Goal: Task Accomplishment & Management: Use online tool/utility

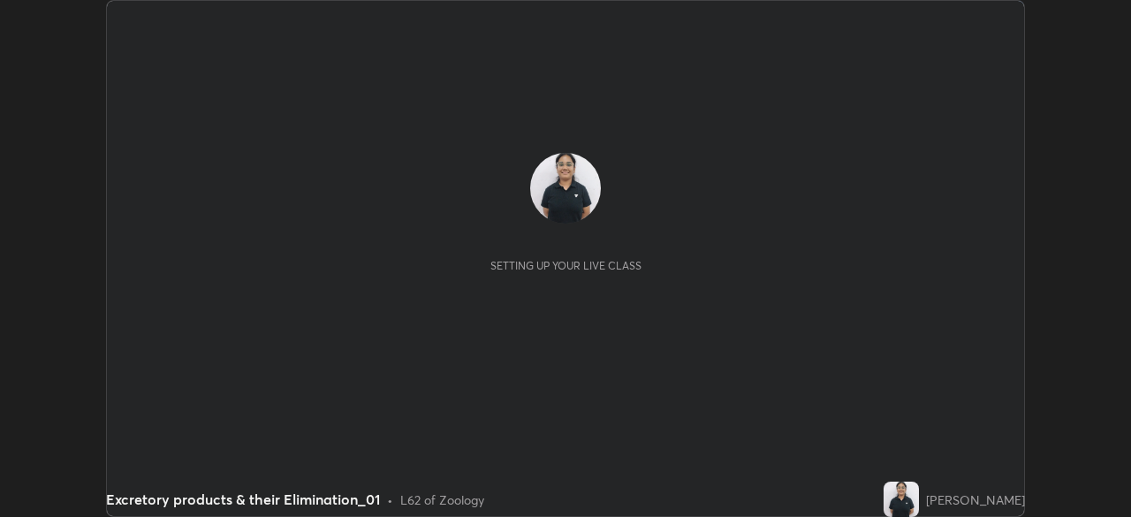
scroll to position [517, 1130]
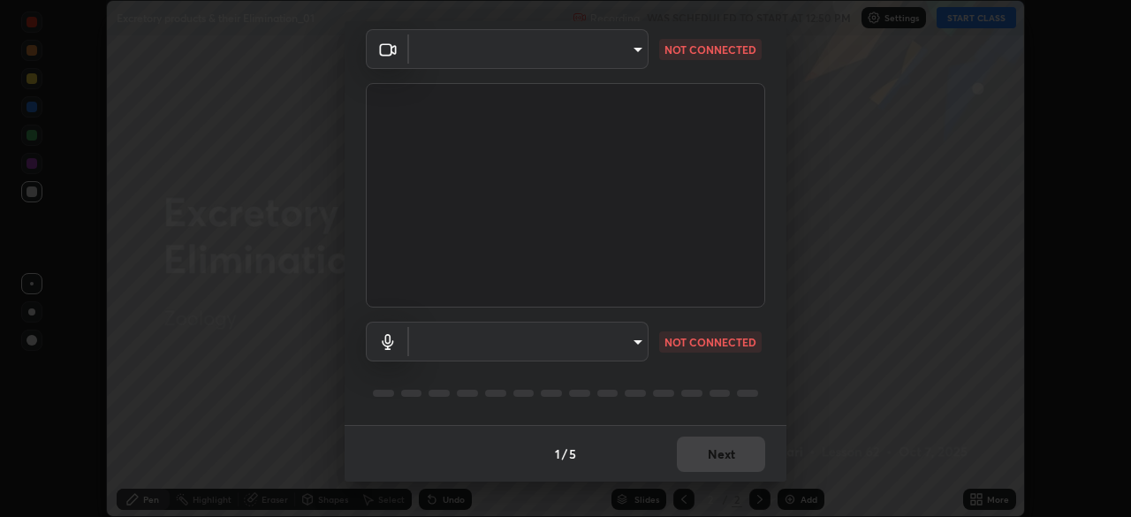
type input "de95885e35f67edce52b031fd5eecd58d819269efb17c98875a0c18d906670c9"
type input "267edce314169857779f0454a03610d16c2450f7e3227dce2a4dfd82c8b02b75"
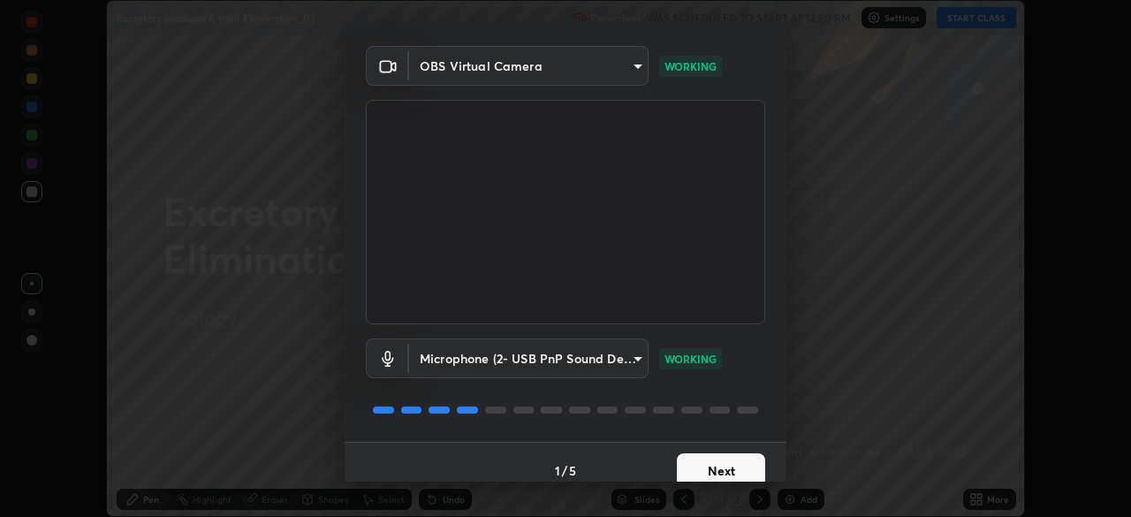
scroll to position [63, 0]
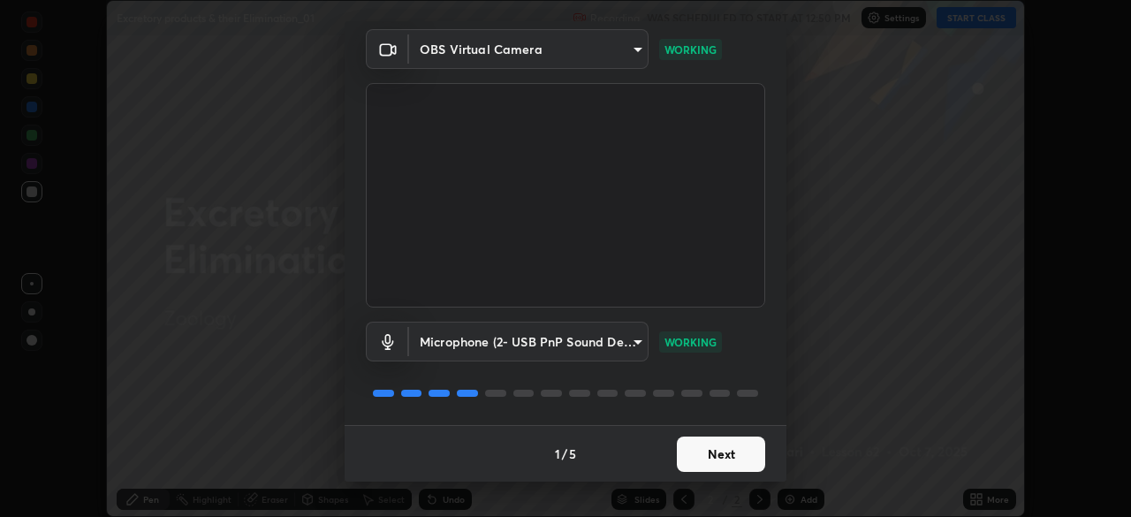
click at [718, 455] on button "Next" at bounding box center [721, 453] width 88 height 35
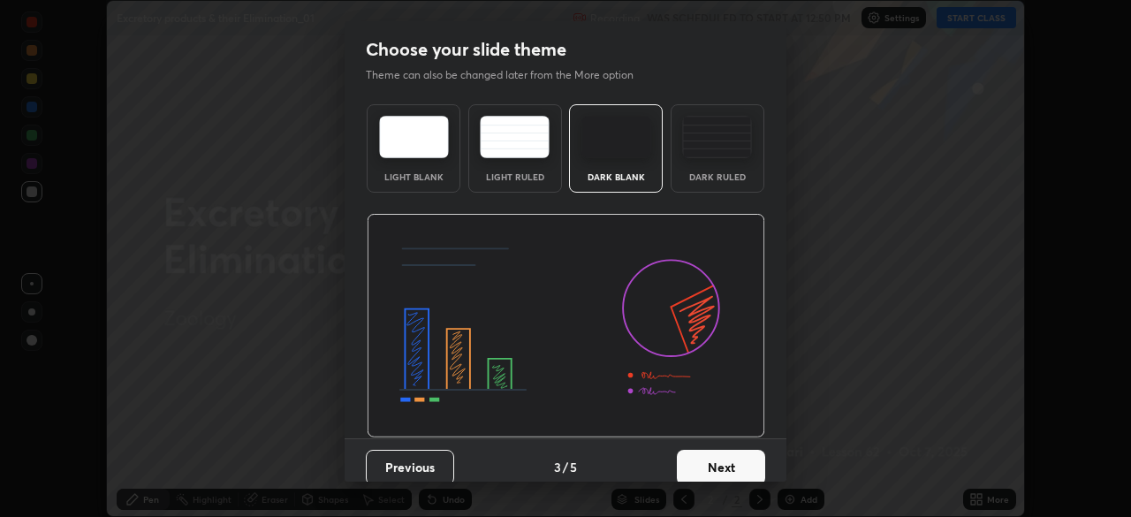
click at [710, 190] on div "Dark Ruled" at bounding box center [717, 148] width 94 height 88
click at [716, 455] on button "Next" at bounding box center [721, 467] width 88 height 35
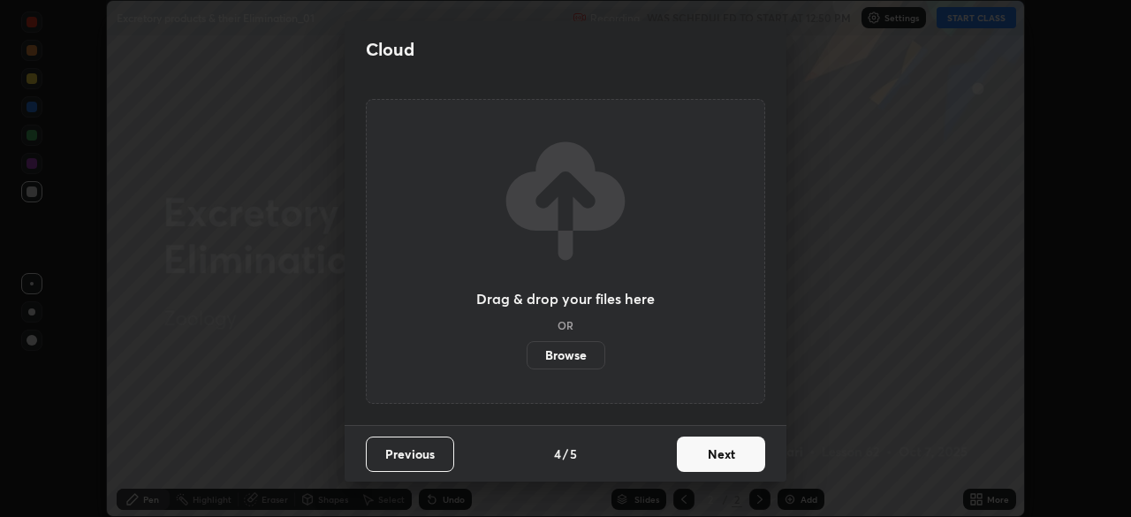
click at [719, 448] on button "Next" at bounding box center [721, 453] width 88 height 35
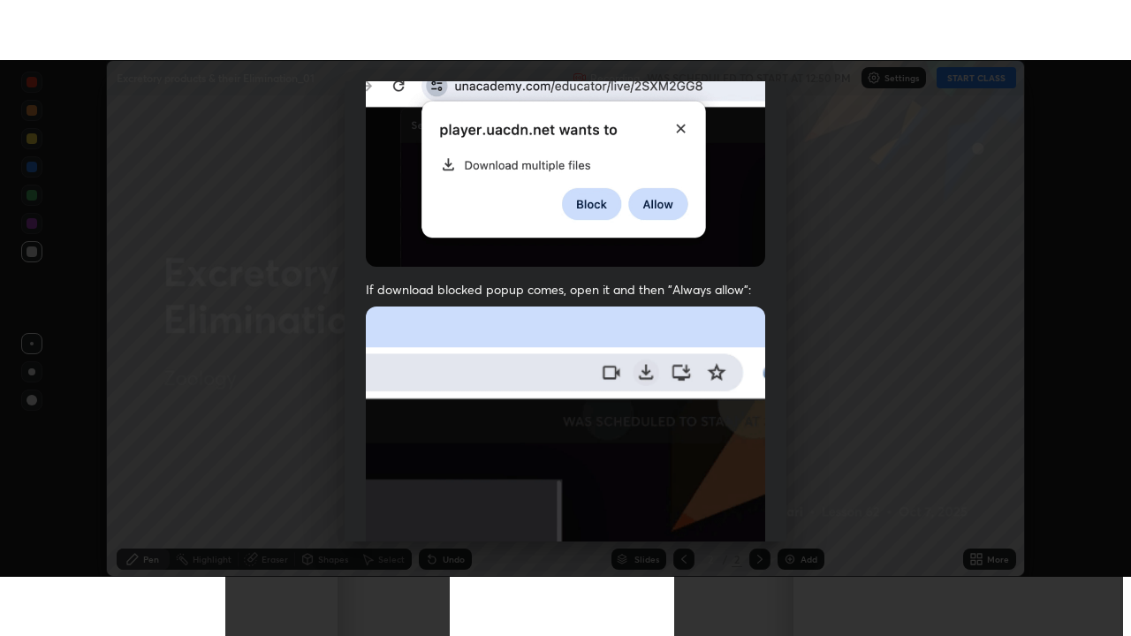
scroll to position [423, 0]
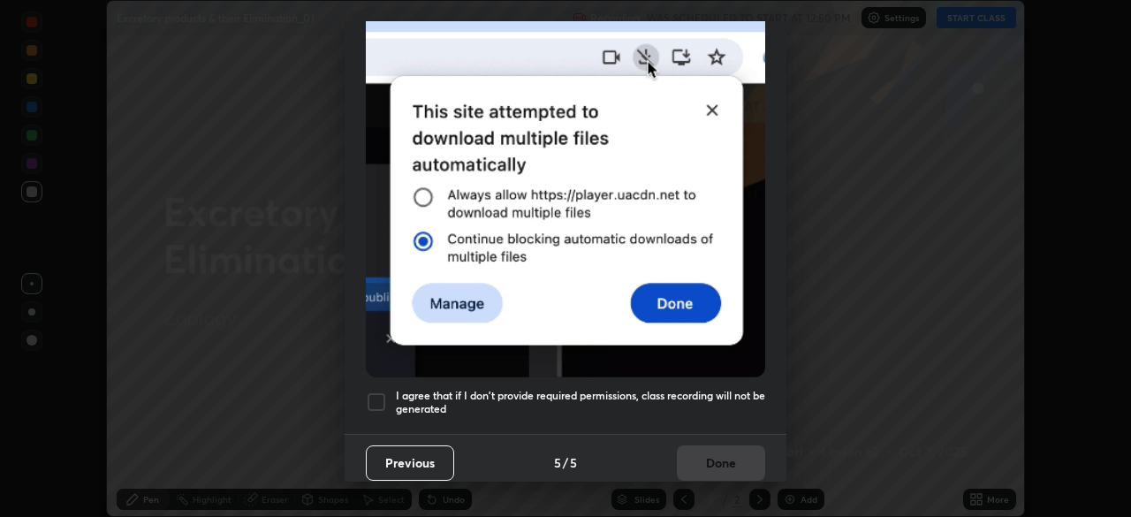
click at [376, 391] on div at bounding box center [376, 401] width 21 height 21
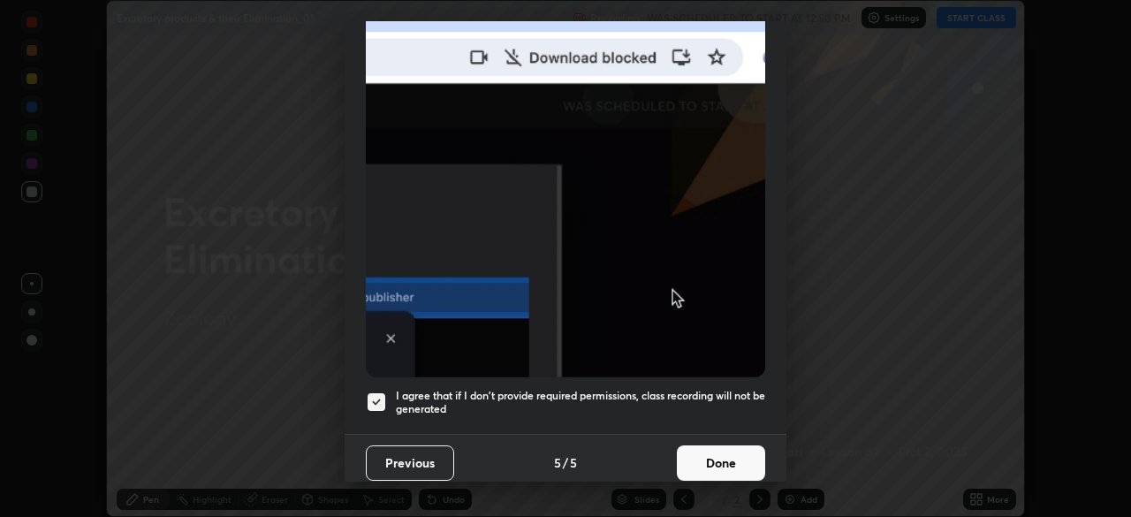
click at [722, 450] on button "Done" at bounding box center [721, 462] width 88 height 35
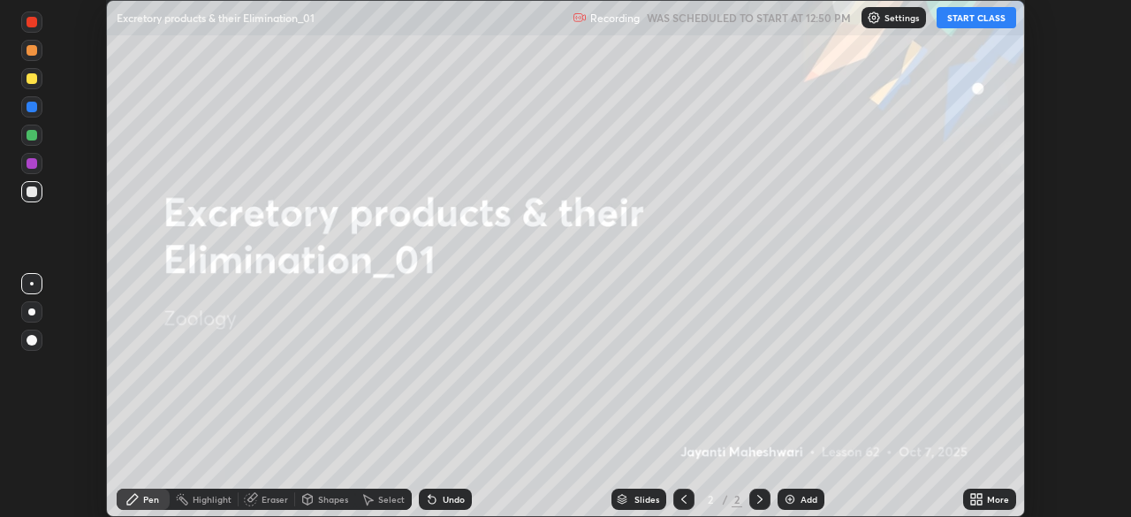
click at [957, 27] on button "START CLASS" at bounding box center [976, 17] width 80 height 21
click at [995, 498] on div "More" at bounding box center [998, 499] width 22 height 9
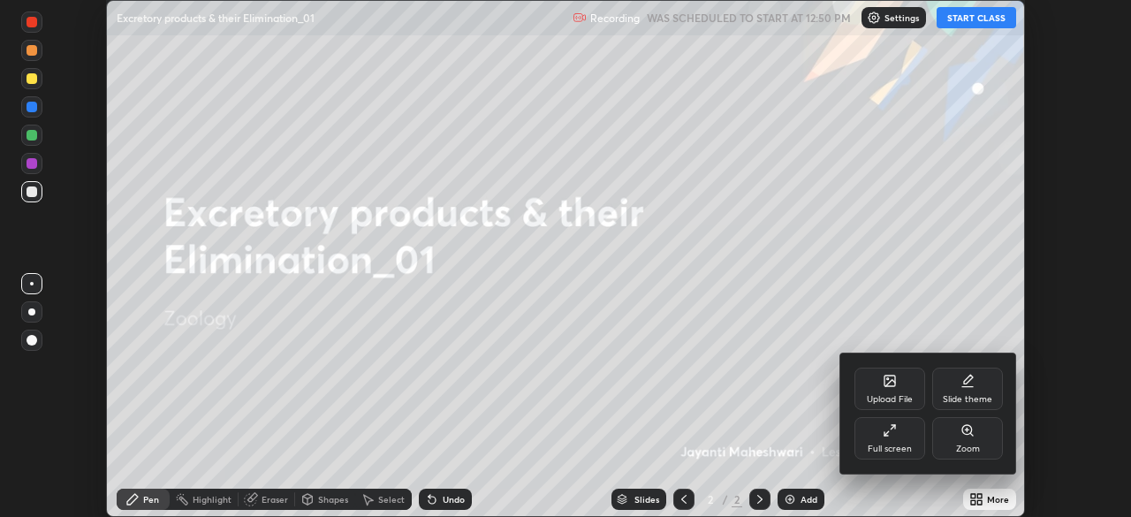
click at [915, 441] on div "Full screen" at bounding box center [889, 438] width 71 height 42
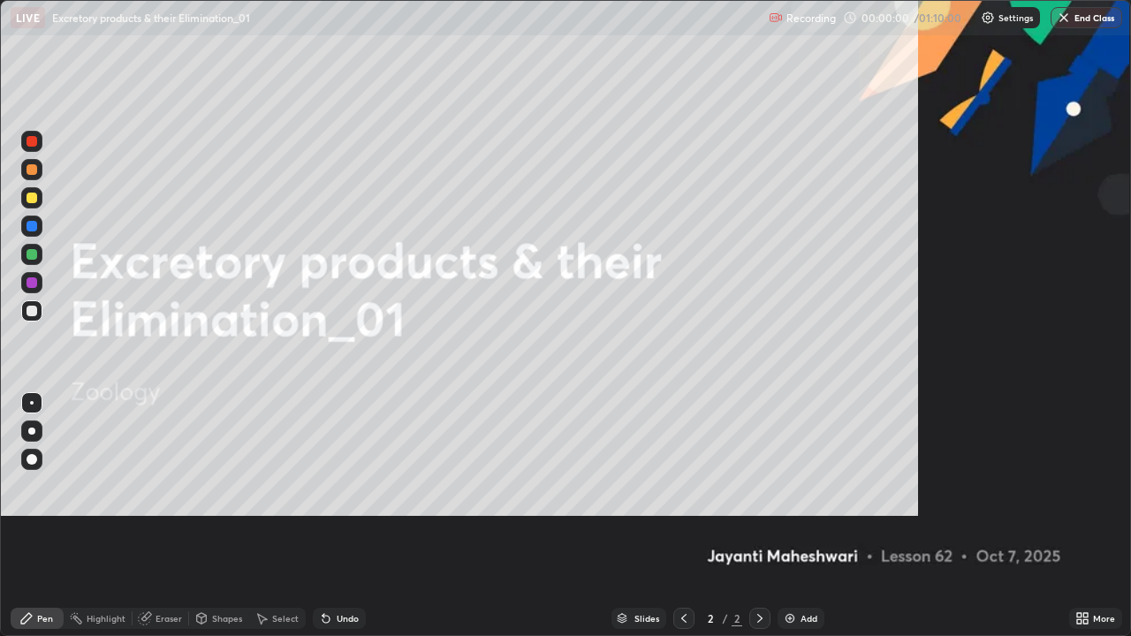
scroll to position [636, 1131]
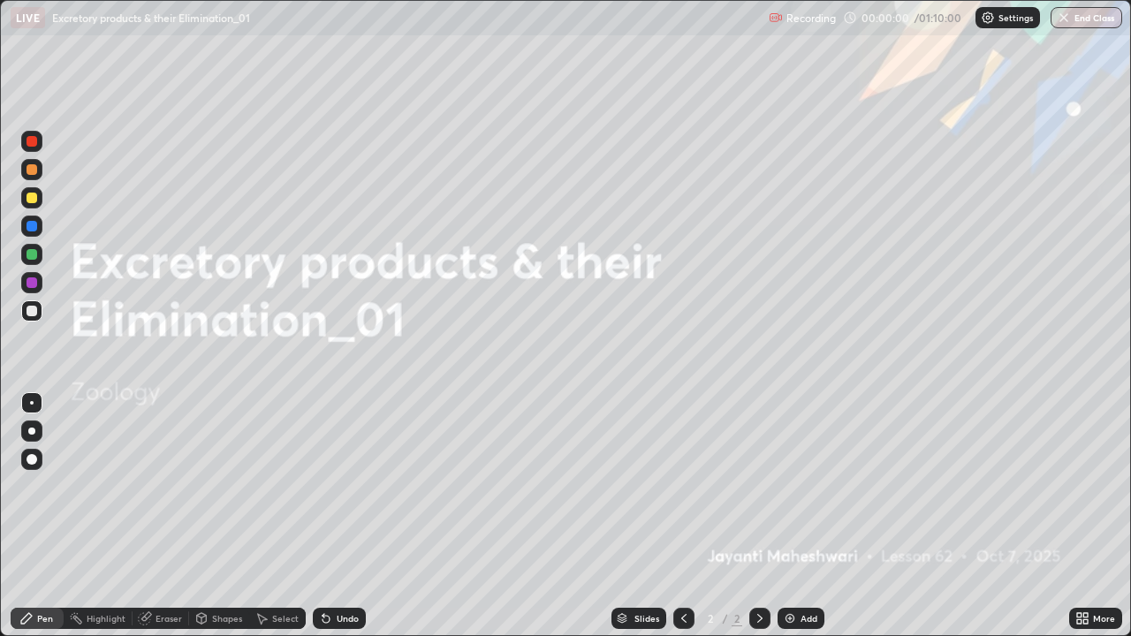
click at [791, 516] on img at bounding box center [790, 618] width 14 height 14
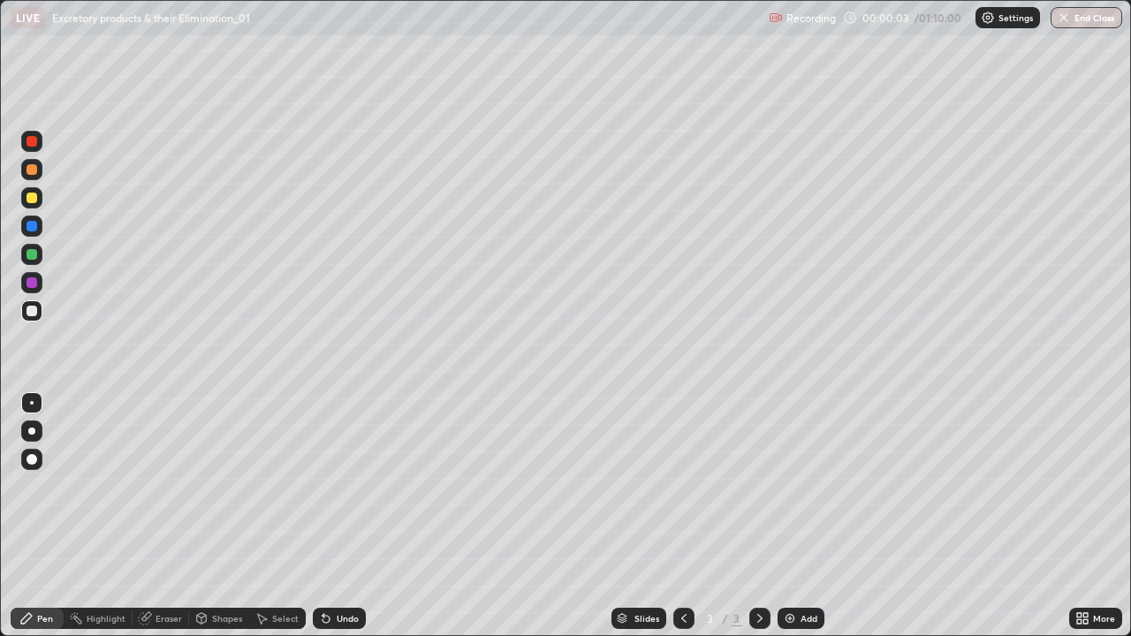
click at [40, 431] on div at bounding box center [31, 430] width 21 height 21
click at [38, 311] on div at bounding box center [31, 310] width 21 height 21
click at [35, 199] on div at bounding box center [32, 198] width 11 height 11
click at [31, 318] on div at bounding box center [31, 310] width 21 height 21
click at [40, 458] on div at bounding box center [31, 459] width 21 height 21
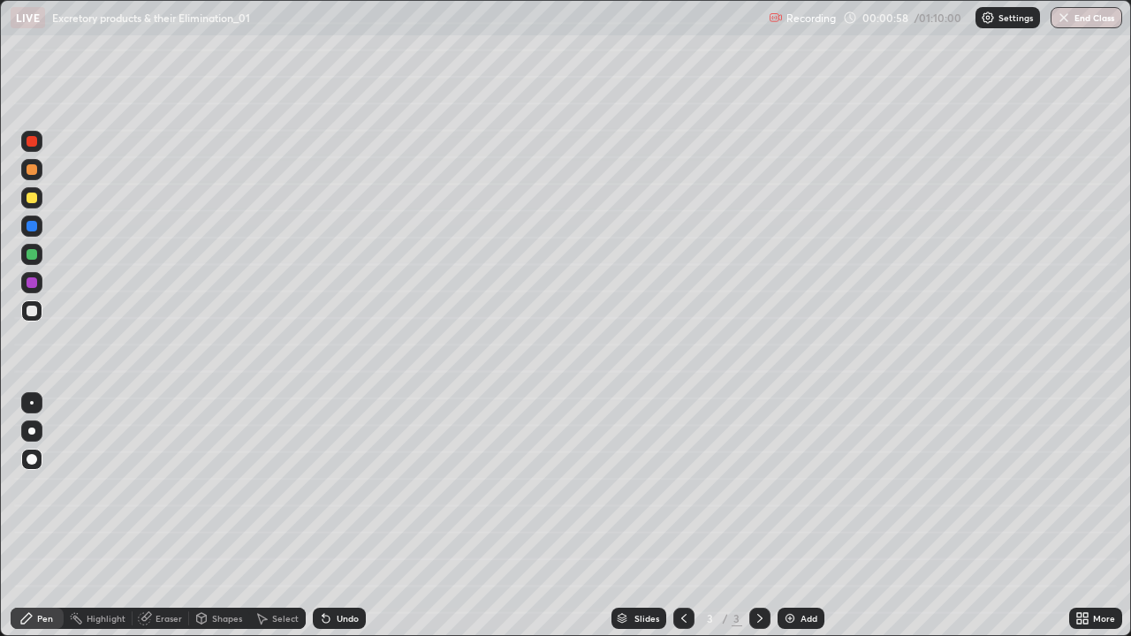
click at [33, 254] on div at bounding box center [32, 254] width 11 height 11
click at [33, 311] on div at bounding box center [32, 311] width 11 height 11
click at [37, 441] on div at bounding box center [31, 430] width 21 height 21
click at [33, 258] on div at bounding box center [32, 254] width 11 height 11
click at [31, 206] on div at bounding box center [31, 197] width 21 height 21
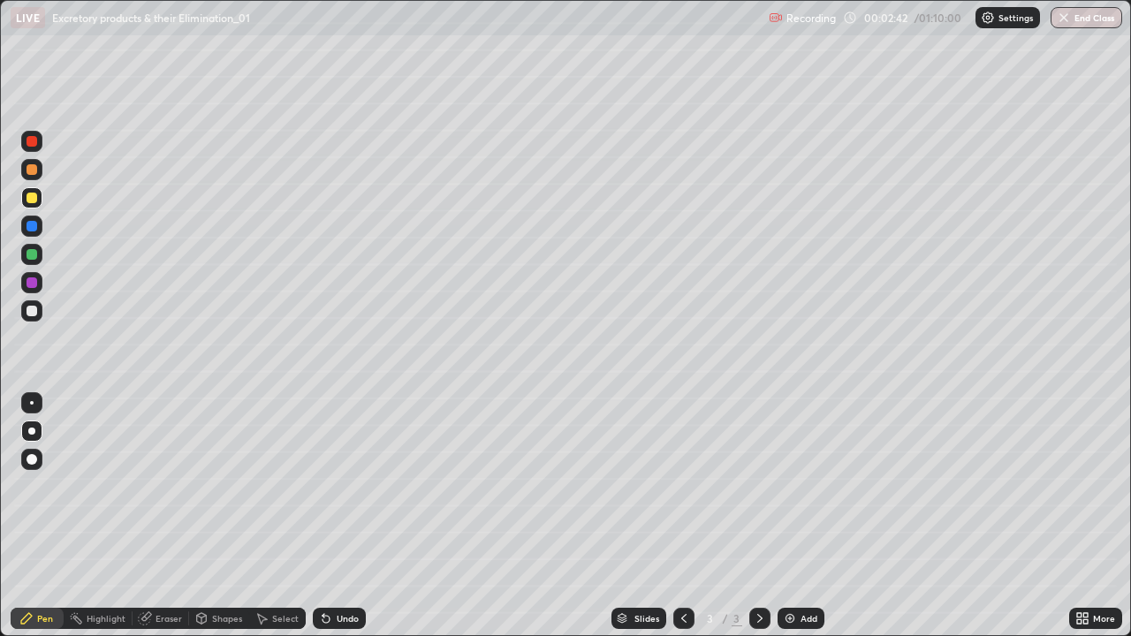
click at [34, 173] on div at bounding box center [32, 169] width 11 height 11
click at [344, 516] on div "Undo" at bounding box center [348, 618] width 22 height 9
click at [345, 516] on div "Undo" at bounding box center [348, 618] width 22 height 9
click at [337, 516] on div "Undo" at bounding box center [339, 618] width 53 height 21
click at [33, 312] on div at bounding box center [32, 311] width 11 height 11
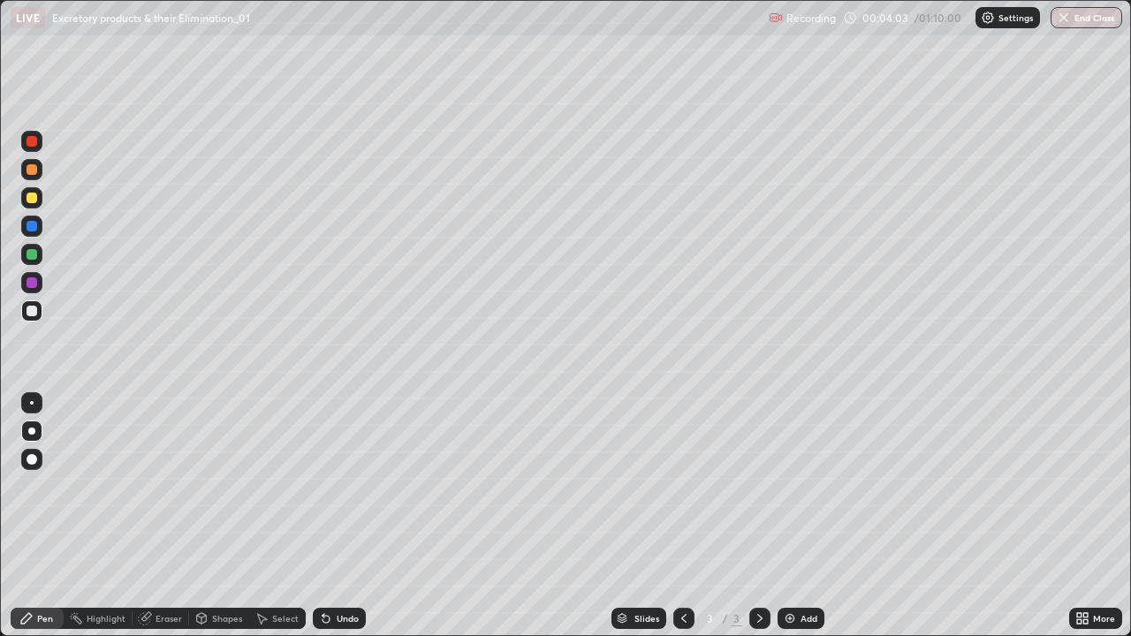
click at [39, 254] on div at bounding box center [31, 254] width 21 height 21
click at [34, 317] on div at bounding box center [31, 310] width 21 height 21
click at [807, 516] on div "Add" at bounding box center [808, 618] width 17 height 9
click at [34, 200] on div at bounding box center [32, 198] width 11 height 11
click at [32, 460] on div at bounding box center [32, 459] width 11 height 11
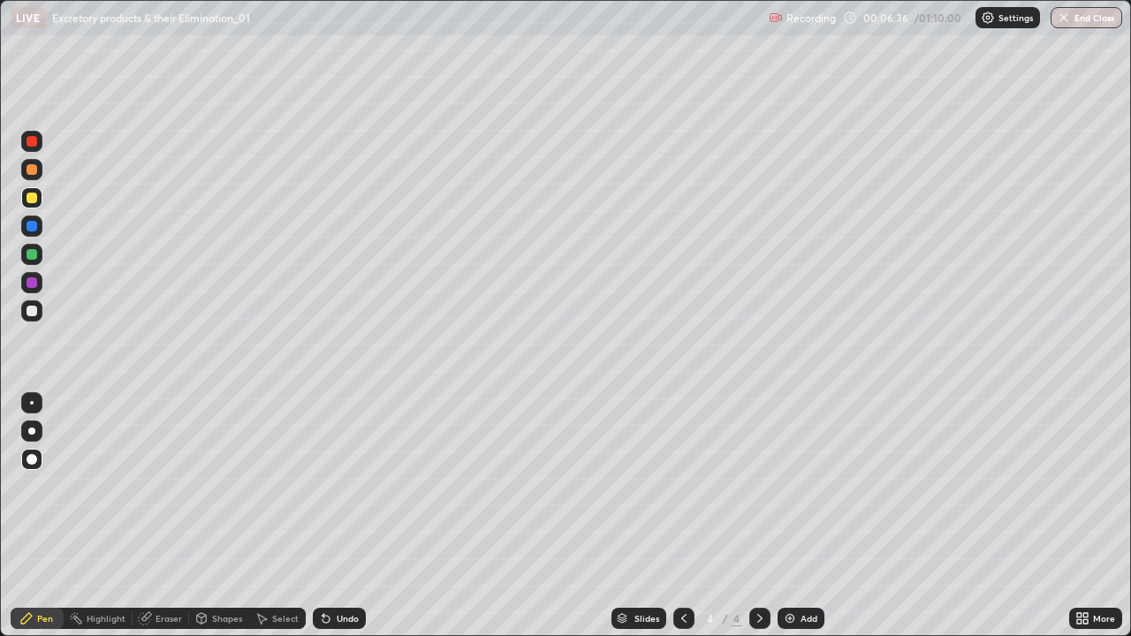
click at [29, 310] on div at bounding box center [32, 311] width 11 height 11
click at [90, 516] on div "Highlight" at bounding box center [106, 618] width 39 height 9
click at [32, 516] on icon at bounding box center [32, 558] width 14 height 14
click at [32, 261] on div at bounding box center [31, 254] width 21 height 21
click at [40, 516] on div "Pen" at bounding box center [45, 618] width 16 height 9
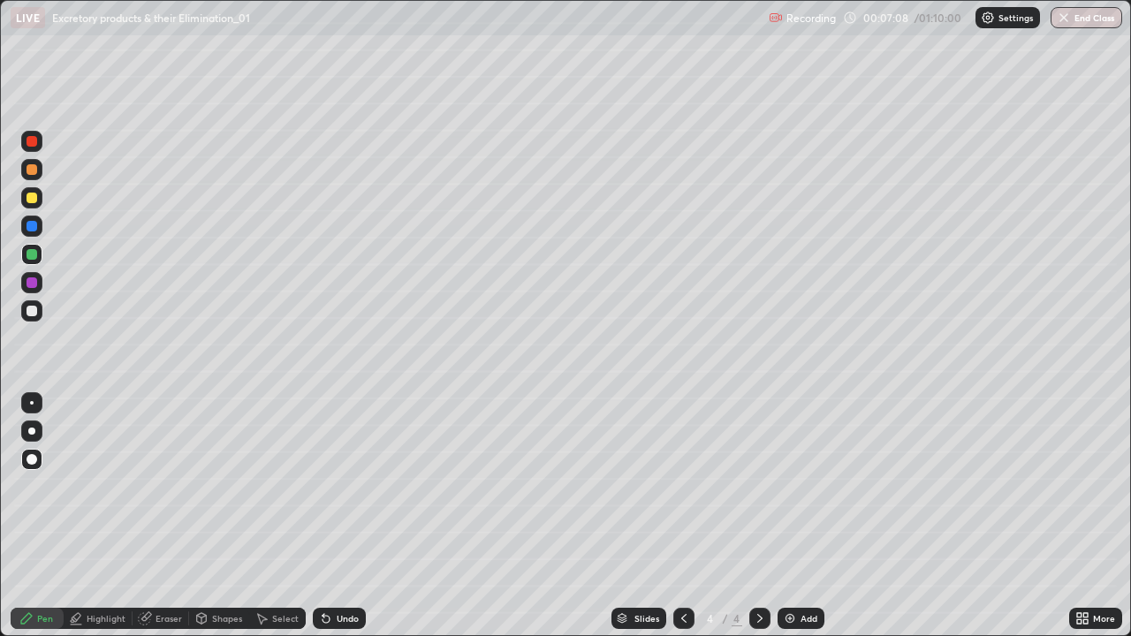
click at [32, 314] on div at bounding box center [32, 311] width 11 height 11
click at [341, 516] on div "Undo" at bounding box center [339, 618] width 53 height 21
click at [84, 516] on div "Highlight" at bounding box center [98, 618] width 69 height 21
click at [33, 516] on icon at bounding box center [32, 558] width 14 height 14
click at [32, 200] on div at bounding box center [32, 198] width 11 height 11
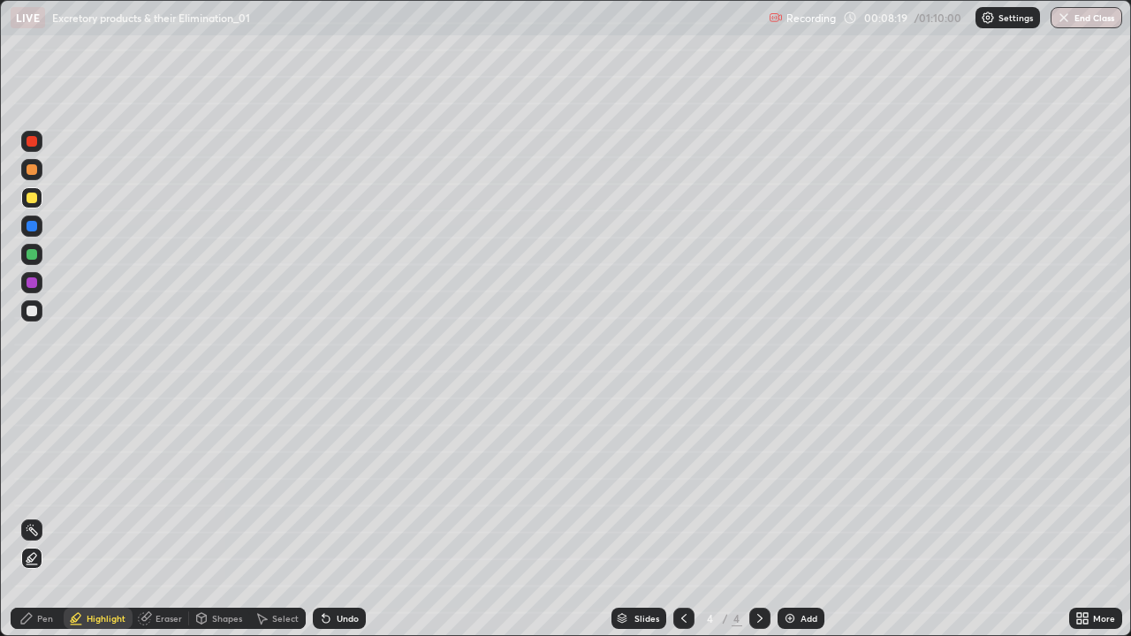
click at [38, 516] on div "Pen" at bounding box center [37, 618] width 53 height 21
click at [28, 315] on div at bounding box center [32, 311] width 11 height 11
click at [816, 516] on div "Add" at bounding box center [800, 618] width 47 height 21
click at [239, 516] on div "Shapes" at bounding box center [227, 618] width 30 height 9
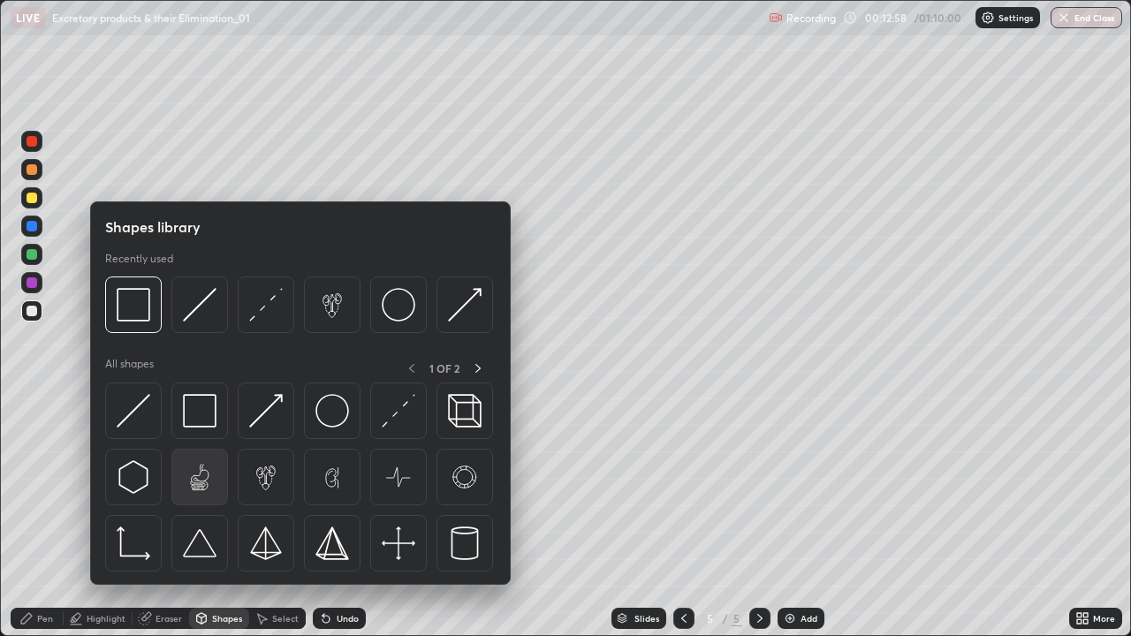
click at [208, 485] on img at bounding box center [200, 477] width 34 height 34
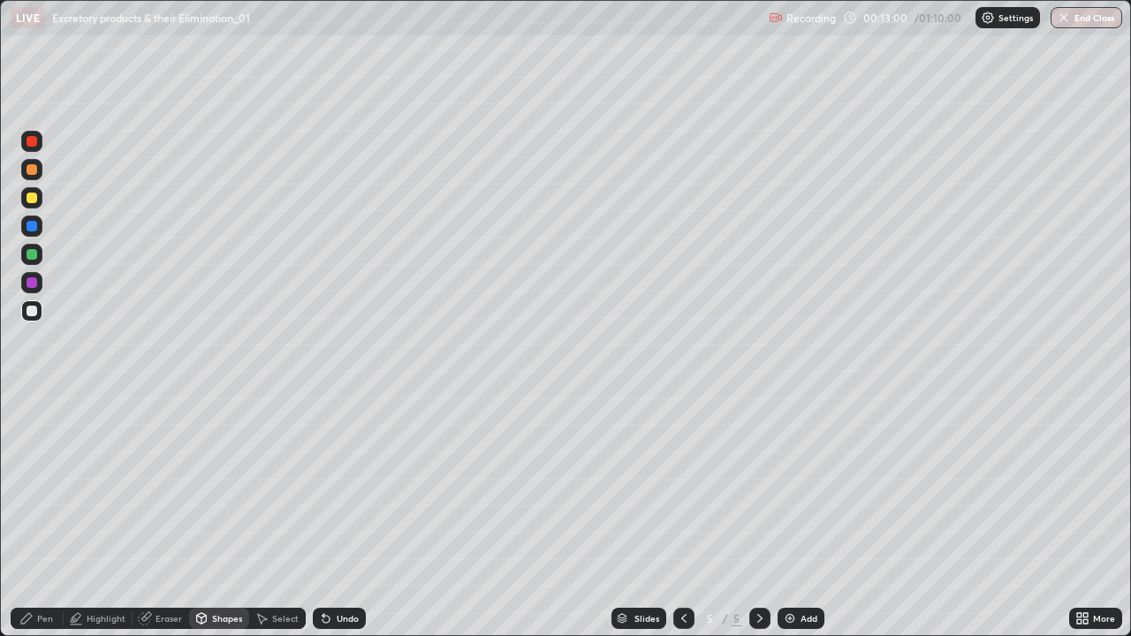
click at [232, 516] on div "Shapes" at bounding box center [219, 618] width 60 height 21
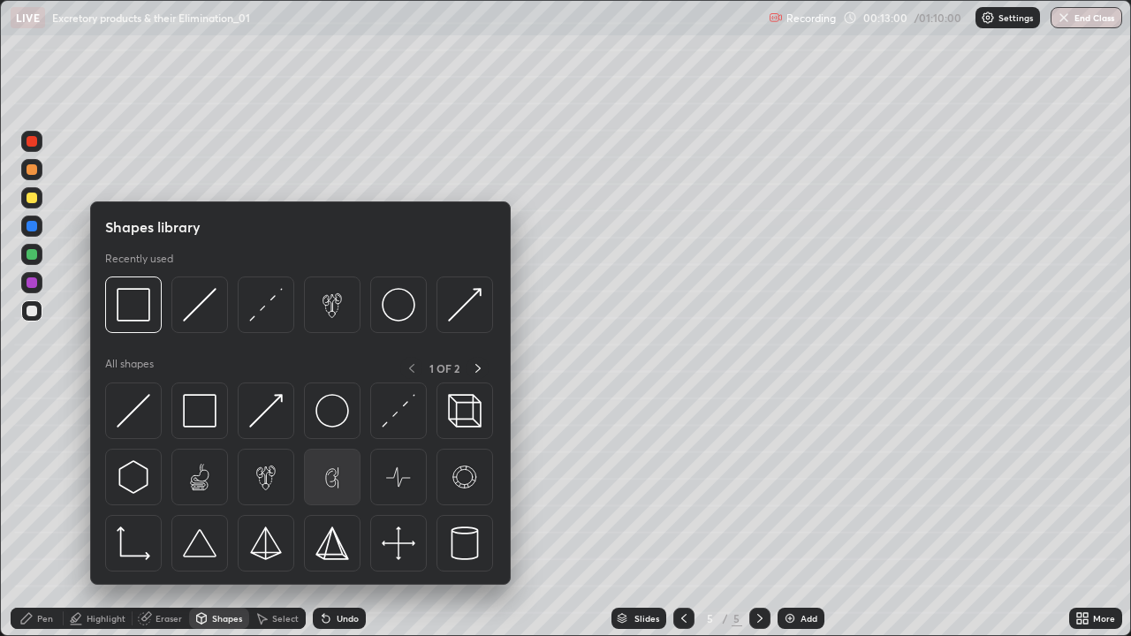
click at [337, 486] on img at bounding box center [332, 477] width 34 height 34
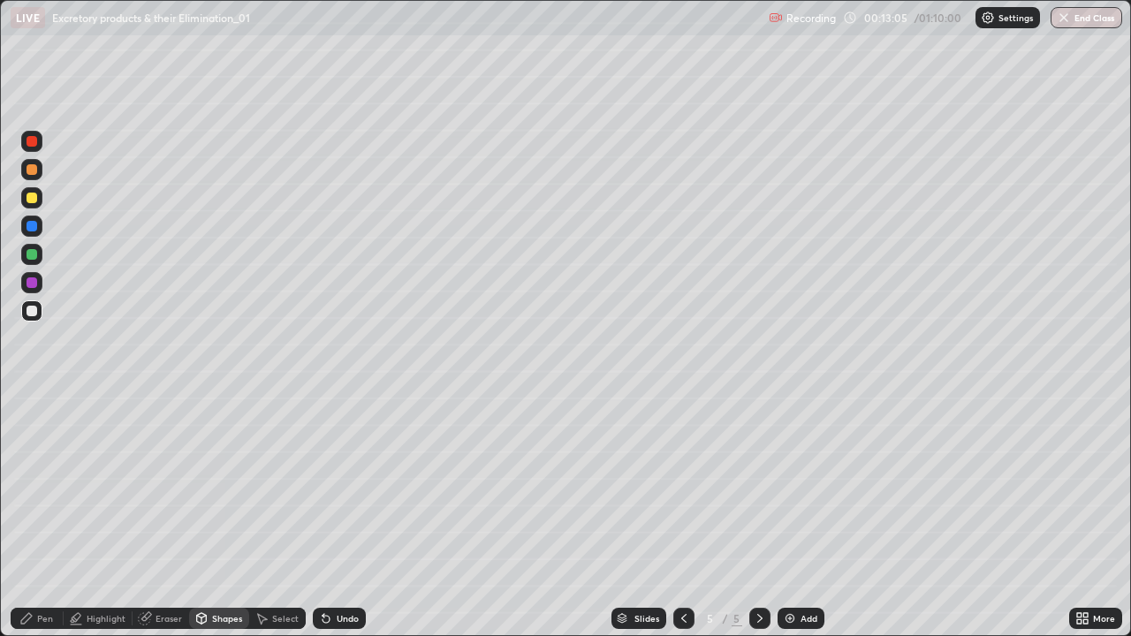
click at [34, 223] on div at bounding box center [32, 226] width 11 height 11
click at [38, 516] on div "Pen" at bounding box center [45, 618] width 16 height 9
click at [681, 516] on icon at bounding box center [684, 618] width 14 height 14
click at [32, 142] on div at bounding box center [32, 141] width 11 height 11
click at [34, 229] on div at bounding box center [32, 226] width 11 height 11
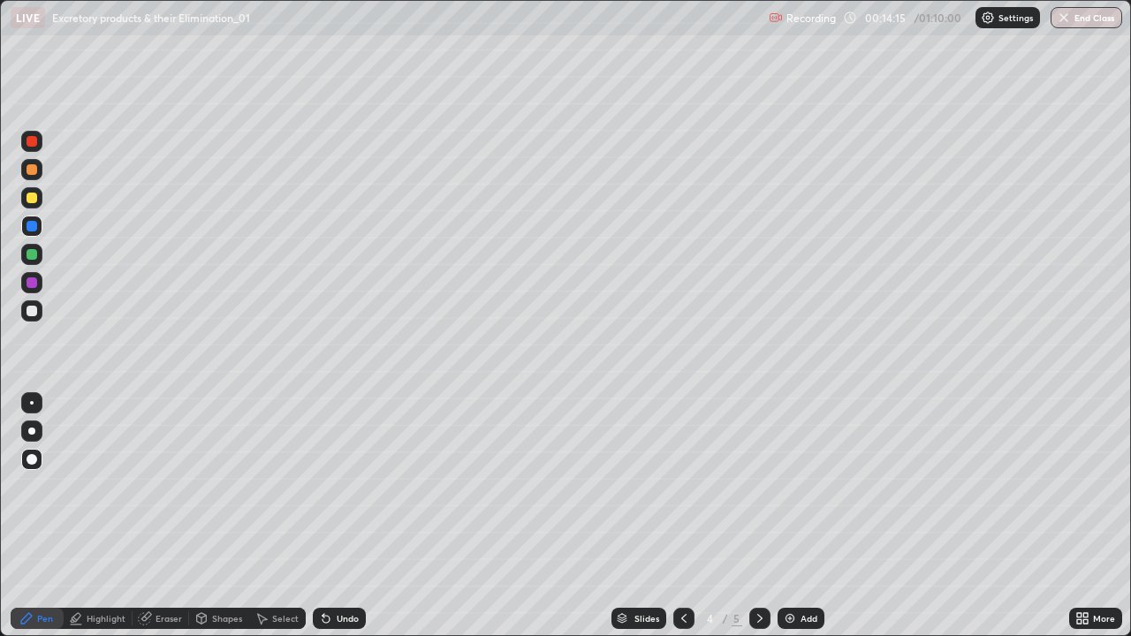
click at [40, 139] on div at bounding box center [31, 141] width 21 height 21
click at [35, 224] on div at bounding box center [32, 226] width 11 height 11
click at [31, 310] on div at bounding box center [32, 311] width 11 height 11
click at [758, 516] on icon at bounding box center [760, 618] width 14 height 14
click at [799, 516] on div "Add" at bounding box center [800, 618] width 47 height 21
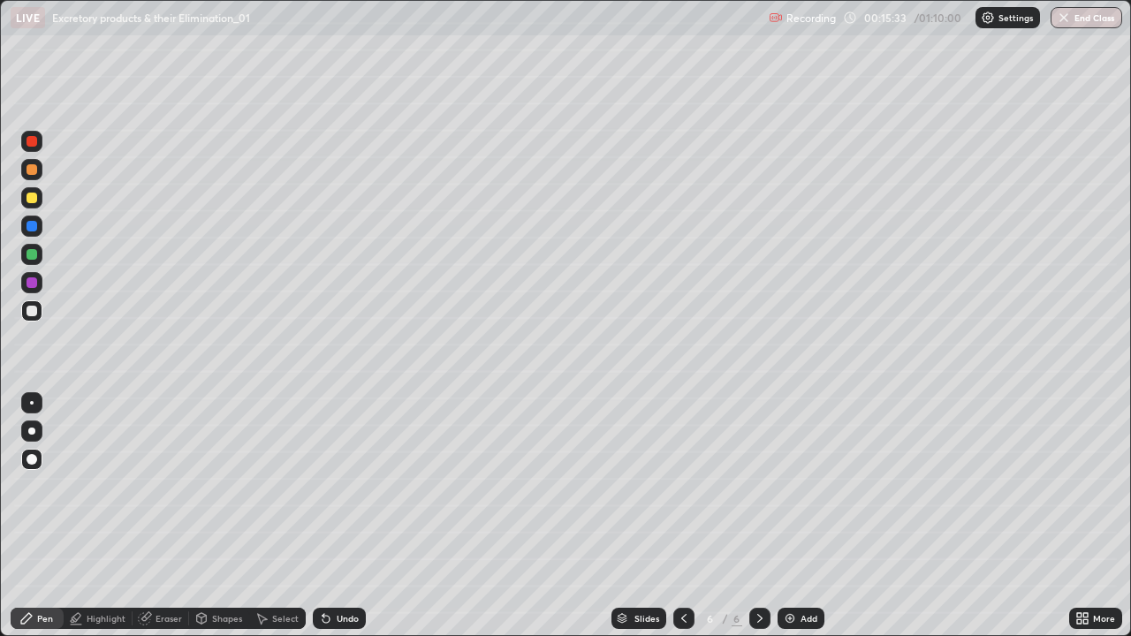
click at [34, 255] on div at bounding box center [32, 254] width 11 height 11
click at [34, 199] on div at bounding box center [32, 198] width 11 height 11
click at [30, 313] on div at bounding box center [32, 311] width 11 height 11
click at [32, 432] on div at bounding box center [31, 431] width 7 height 7
click at [34, 201] on div at bounding box center [32, 198] width 11 height 11
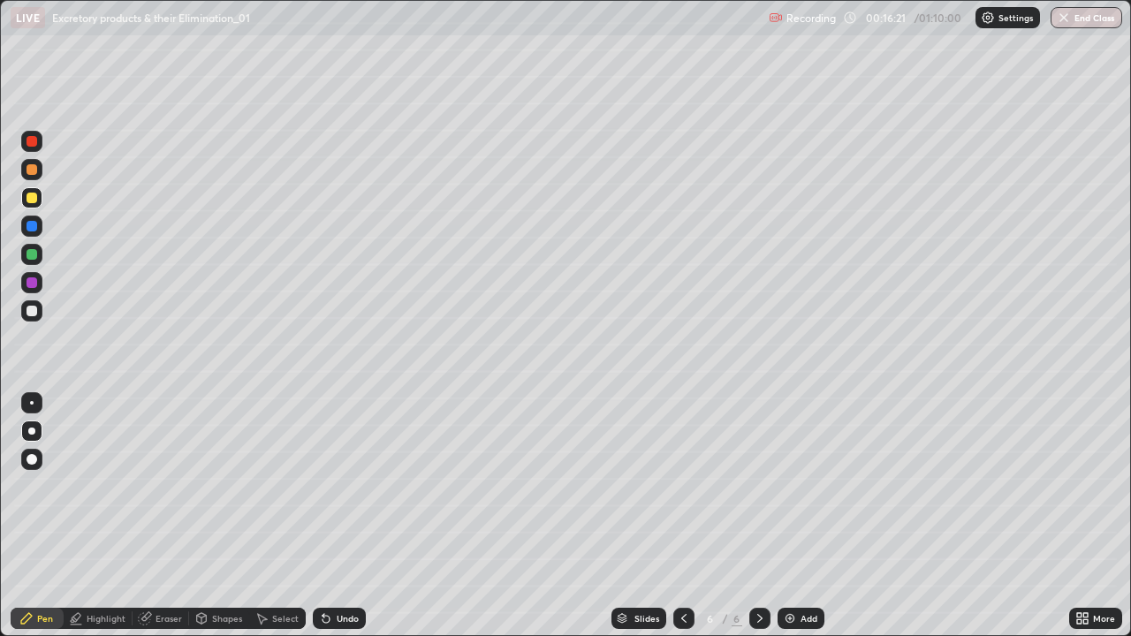
click at [95, 516] on div "Highlight" at bounding box center [106, 618] width 39 height 9
click at [33, 312] on div at bounding box center [32, 311] width 11 height 11
click at [31, 255] on div at bounding box center [32, 254] width 11 height 11
click at [39, 516] on div "Pen" at bounding box center [45, 618] width 16 height 9
click at [34, 202] on div at bounding box center [32, 198] width 11 height 11
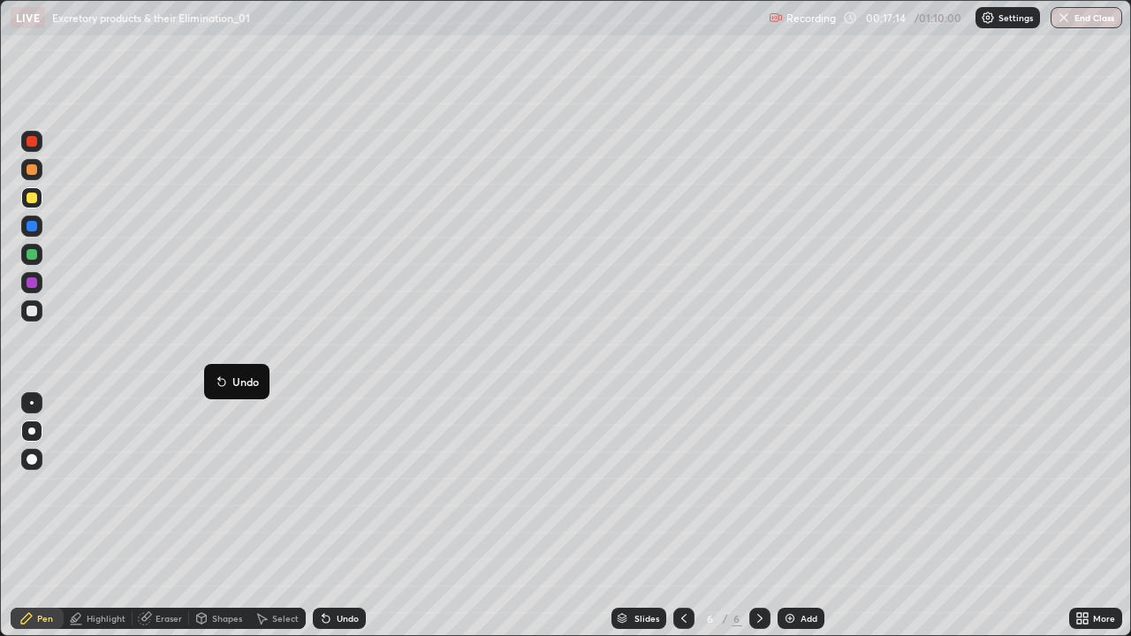
click at [33, 313] on div at bounding box center [32, 311] width 11 height 11
click at [208, 516] on div "Shapes" at bounding box center [219, 618] width 60 height 21
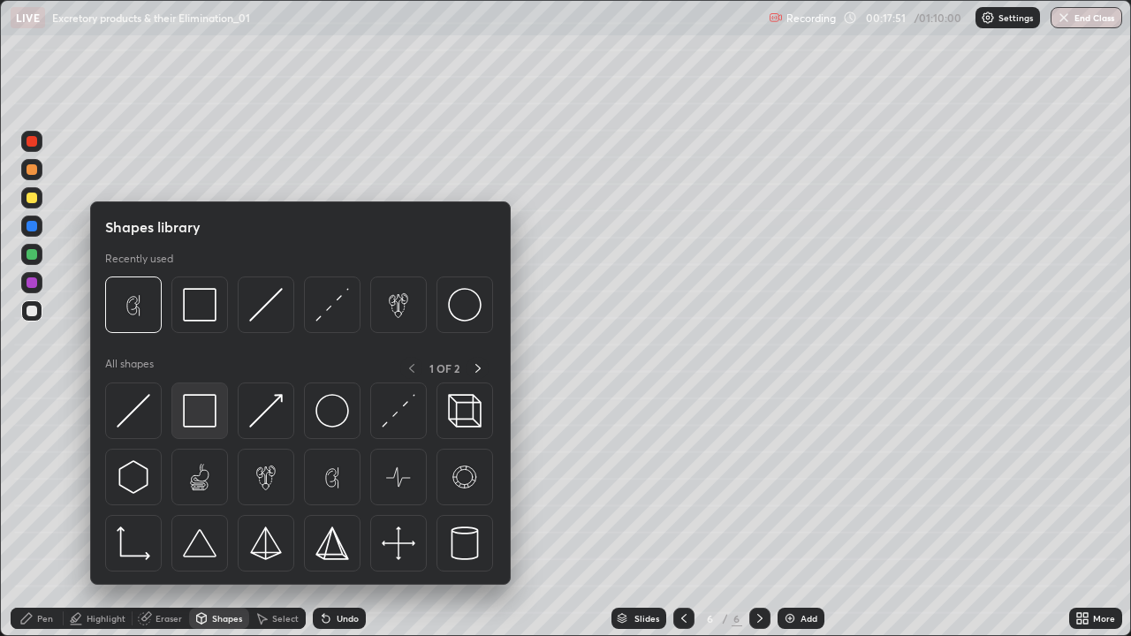
click at [186, 421] on img at bounding box center [200, 411] width 34 height 34
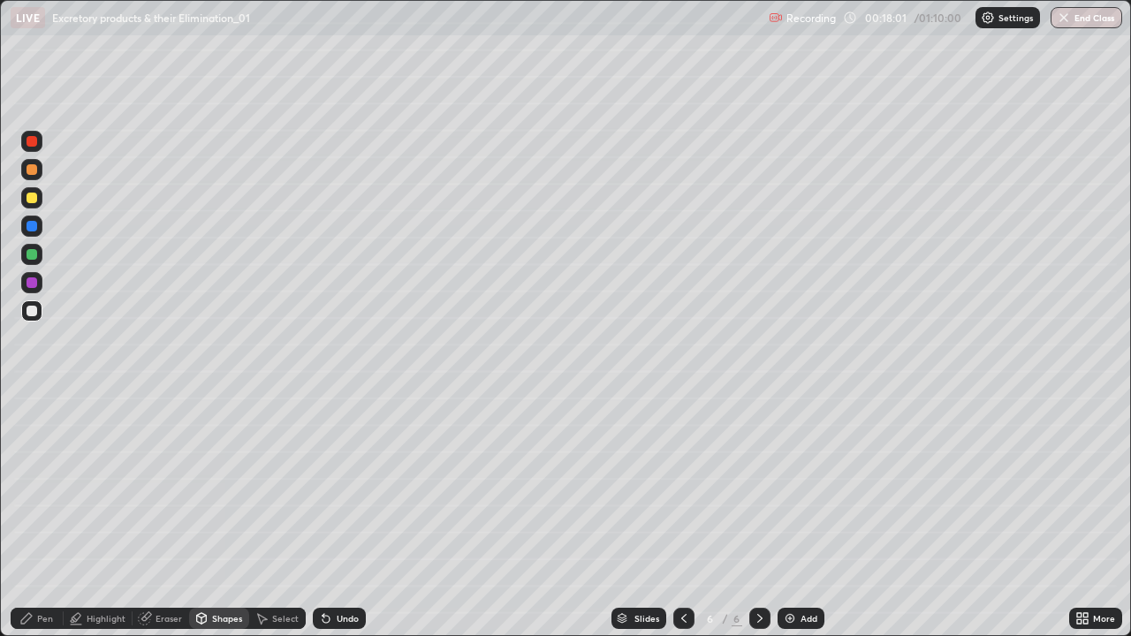
click at [42, 516] on div "Pen" at bounding box center [45, 618] width 16 height 9
click at [36, 253] on div at bounding box center [32, 254] width 11 height 11
click at [38, 311] on div at bounding box center [31, 310] width 21 height 21
click at [807, 516] on div "Add" at bounding box center [808, 618] width 17 height 9
click at [32, 146] on div at bounding box center [32, 141] width 11 height 11
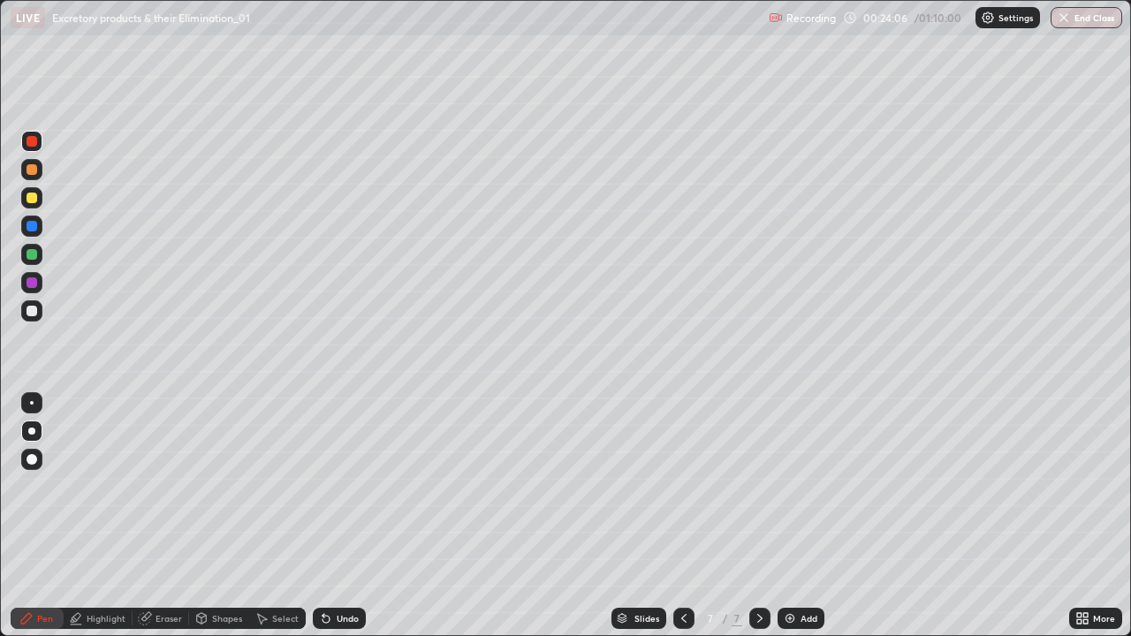
click at [31, 309] on div at bounding box center [32, 311] width 11 height 11
click at [34, 196] on div at bounding box center [32, 198] width 11 height 11
click at [41, 314] on div at bounding box center [31, 310] width 21 height 21
click at [38, 248] on div at bounding box center [31, 254] width 21 height 21
click at [792, 516] on img at bounding box center [790, 618] width 14 height 14
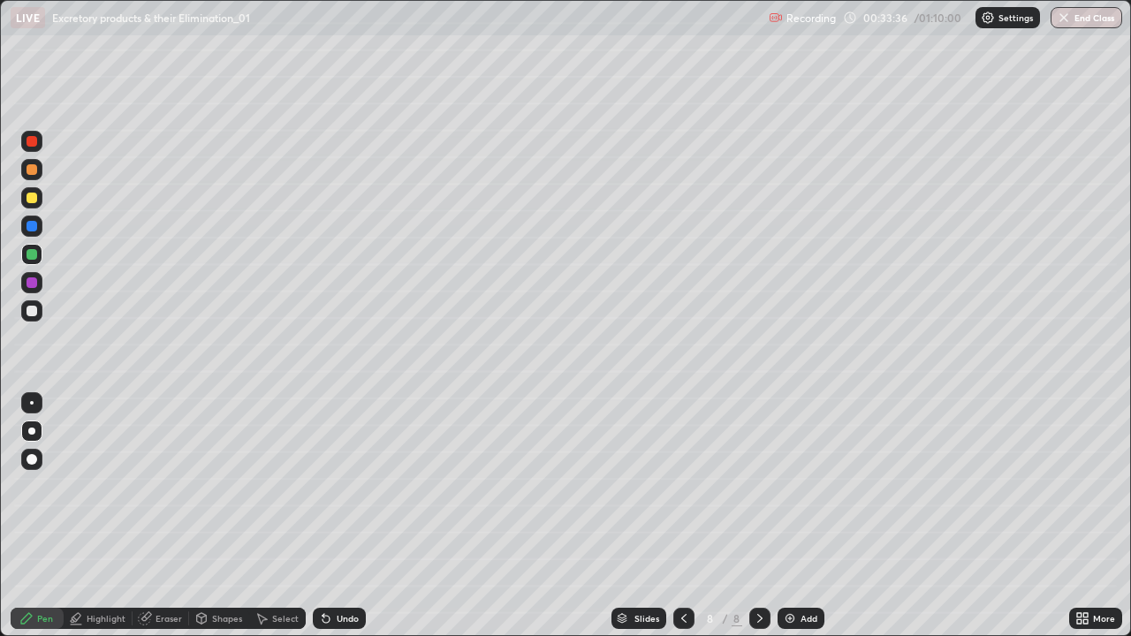
click at [36, 201] on div at bounding box center [31, 197] width 21 height 21
click at [34, 314] on div at bounding box center [32, 311] width 11 height 11
click at [34, 256] on div at bounding box center [32, 254] width 11 height 11
click at [36, 314] on div at bounding box center [32, 311] width 11 height 11
click at [35, 200] on div at bounding box center [32, 198] width 11 height 11
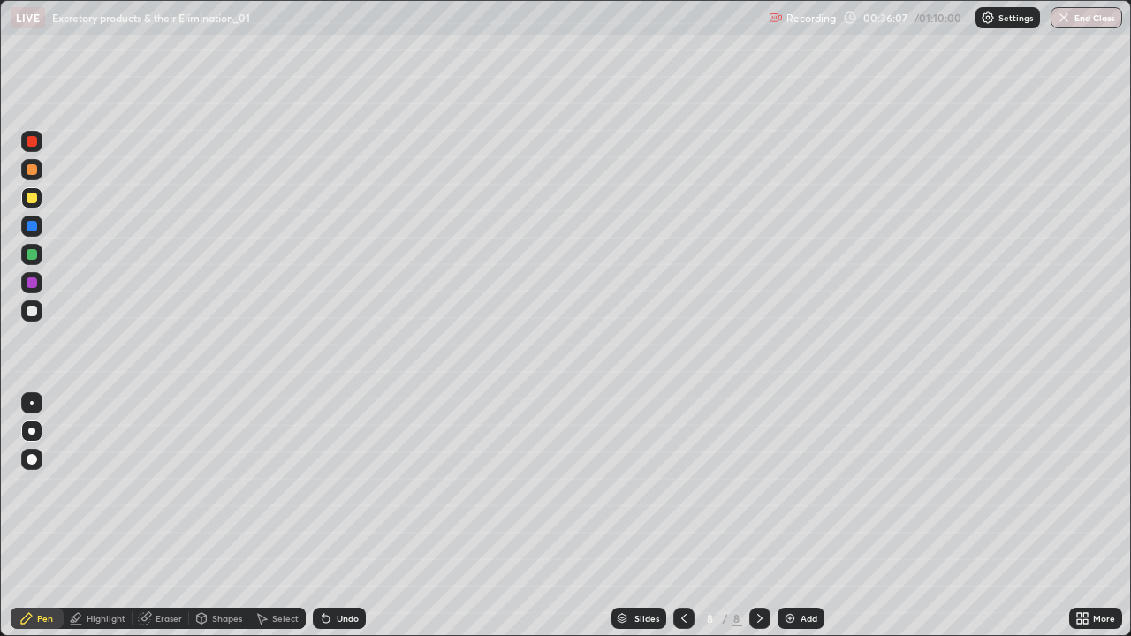
click at [34, 146] on div at bounding box center [32, 141] width 11 height 11
click at [343, 516] on div "Undo" at bounding box center [339, 618] width 53 height 21
click at [345, 516] on div "Undo" at bounding box center [339, 618] width 53 height 21
click at [34, 257] on div at bounding box center [32, 254] width 11 height 11
click at [89, 516] on div "Highlight" at bounding box center [106, 618] width 39 height 9
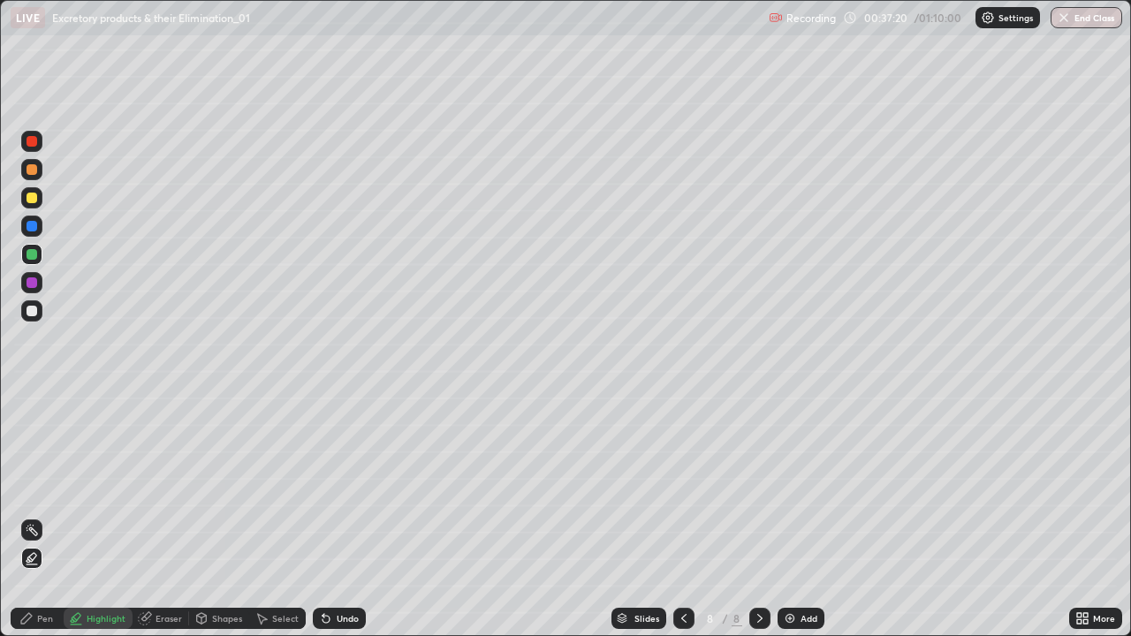
click at [41, 311] on div at bounding box center [31, 310] width 21 height 21
click at [27, 516] on div "Pen" at bounding box center [37, 618] width 53 height 21
click at [32, 142] on div at bounding box center [32, 141] width 11 height 11
click at [40, 311] on div at bounding box center [31, 310] width 21 height 21
click at [148, 516] on icon at bounding box center [146, 616] width 10 height 9
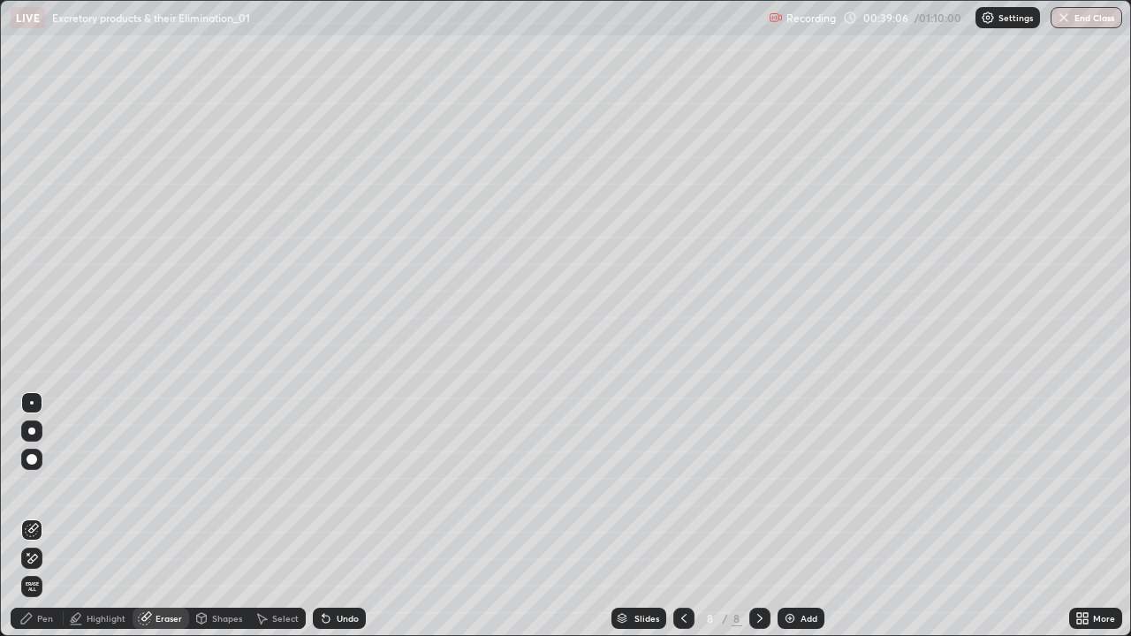
click at [32, 516] on div "Pen" at bounding box center [37, 618] width 53 height 21
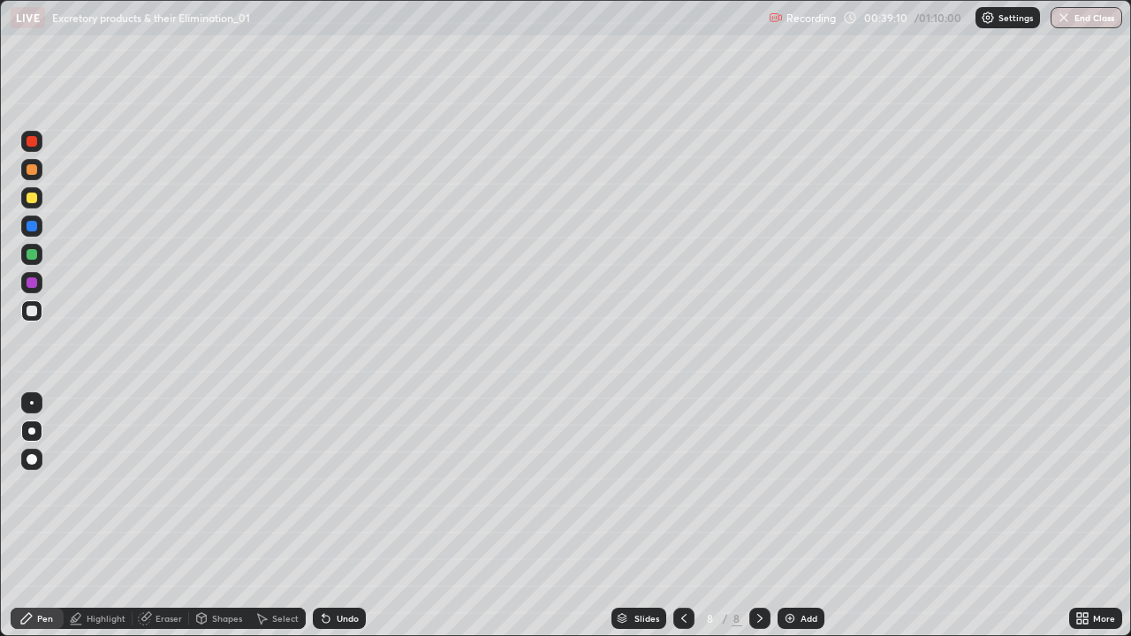
click at [29, 171] on div at bounding box center [32, 169] width 11 height 11
click at [42, 314] on div at bounding box center [31, 310] width 21 height 21
click at [41, 284] on div at bounding box center [31, 282] width 21 height 21
click at [33, 314] on div at bounding box center [32, 311] width 11 height 11
click at [33, 170] on div at bounding box center [32, 169] width 11 height 11
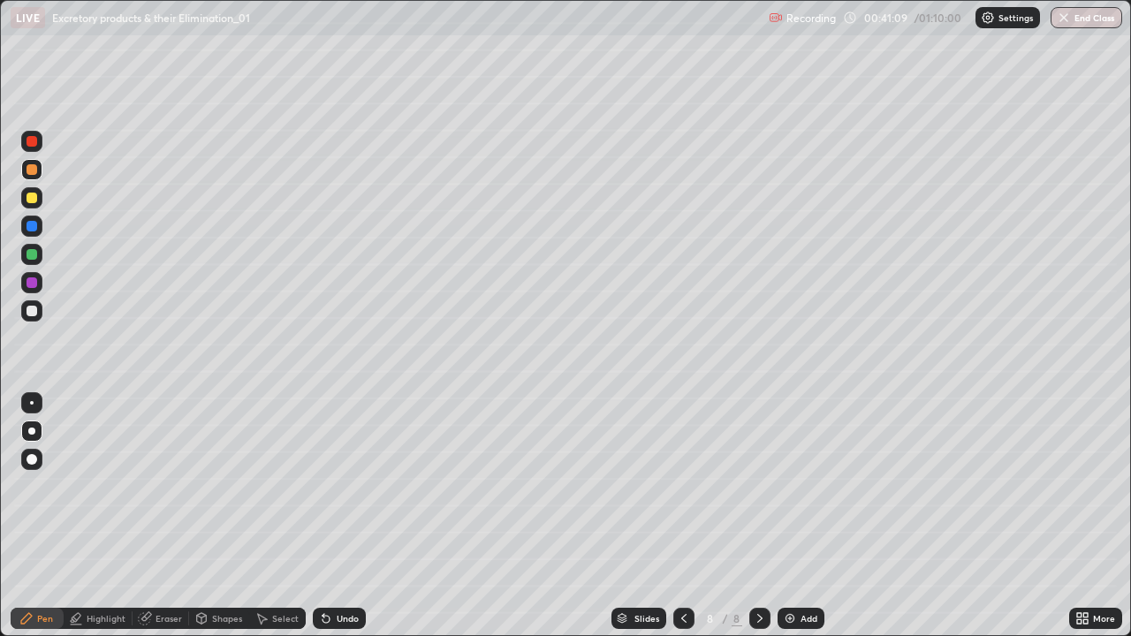
click at [31, 317] on div at bounding box center [31, 310] width 21 height 21
click at [32, 142] on div at bounding box center [32, 141] width 11 height 11
click at [795, 516] on div "Add" at bounding box center [800, 618] width 47 height 21
click at [33, 315] on div at bounding box center [32, 311] width 11 height 11
click at [33, 258] on div at bounding box center [32, 254] width 11 height 11
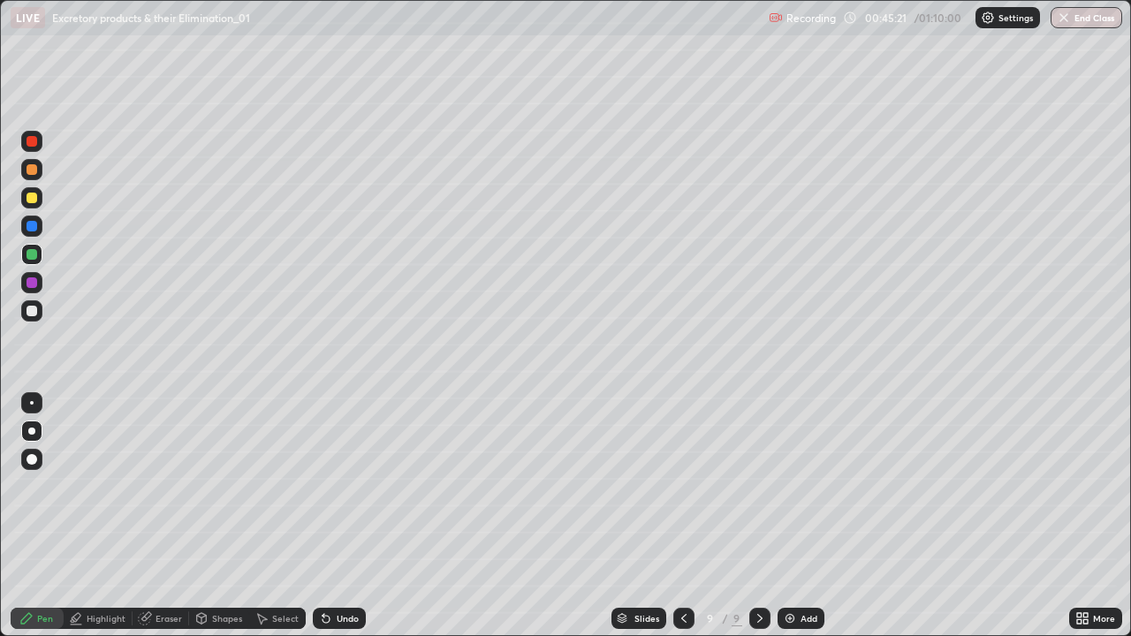
click at [34, 314] on div at bounding box center [32, 311] width 11 height 11
click at [338, 516] on div "Undo" at bounding box center [339, 618] width 53 height 21
click at [34, 198] on div at bounding box center [32, 198] width 11 height 11
click at [32, 403] on div at bounding box center [32, 403] width 4 height 4
click at [32, 314] on div at bounding box center [32, 311] width 11 height 11
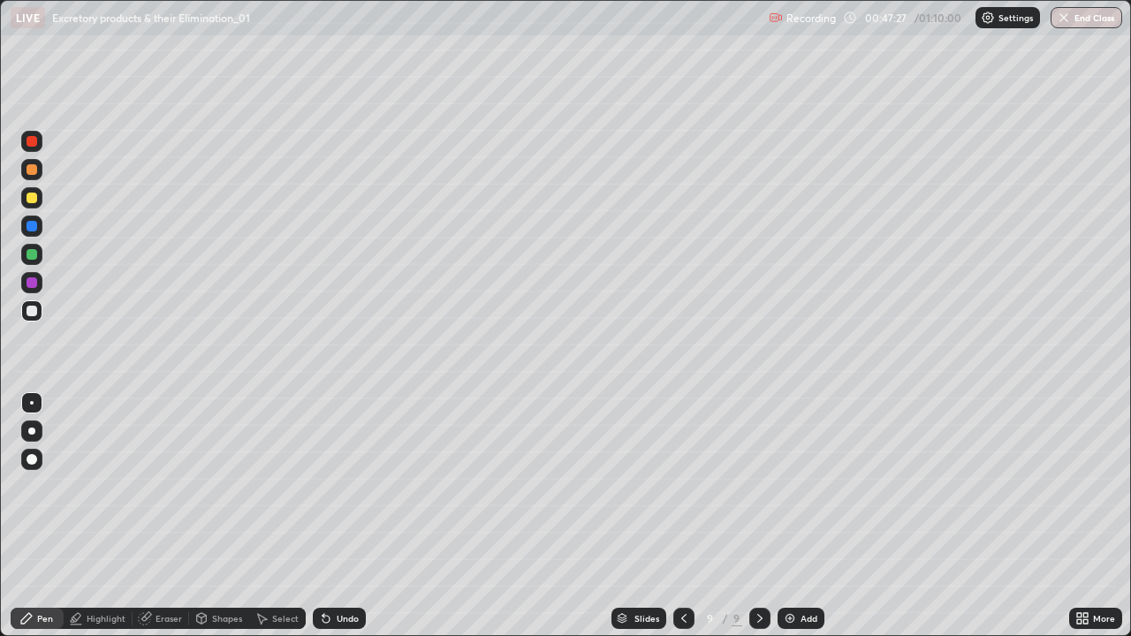
click at [32, 431] on div at bounding box center [31, 431] width 7 height 7
click at [32, 255] on div at bounding box center [32, 254] width 11 height 11
click at [40, 404] on div at bounding box center [31, 402] width 21 height 21
click at [39, 146] on div at bounding box center [31, 141] width 21 height 21
click at [40, 308] on div at bounding box center [31, 310] width 21 height 21
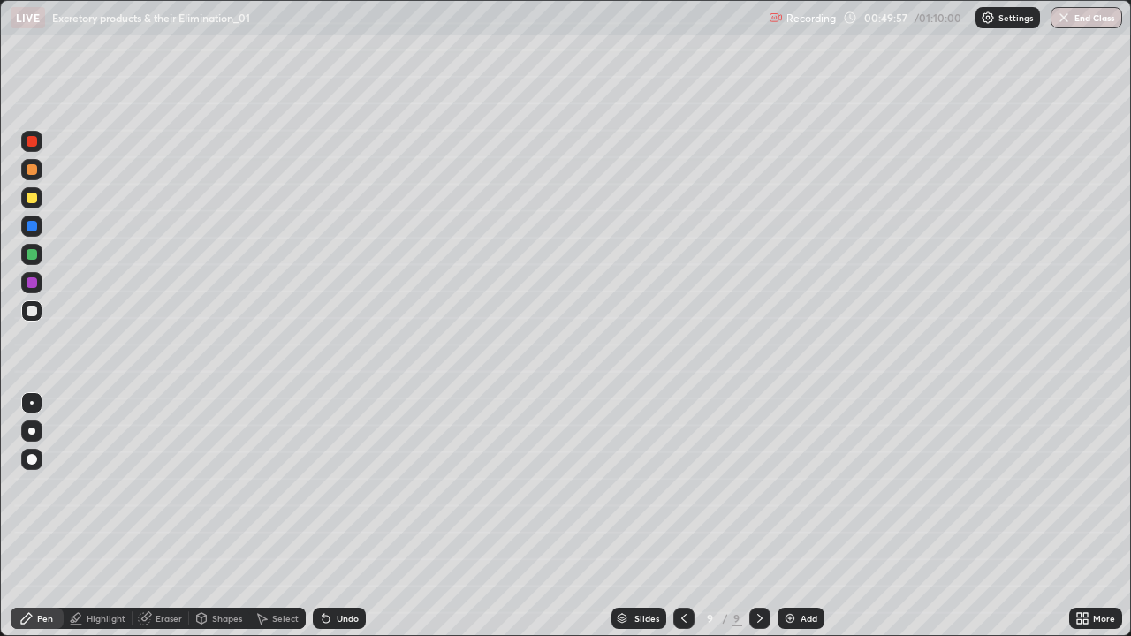
click at [38, 423] on div at bounding box center [31, 430] width 21 height 21
click at [31, 197] on div at bounding box center [32, 198] width 11 height 11
click at [801, 516] on div "Add" at bounding box center [808, 618] width 17 height 9
click at [32, 312] on div at bounding box center [32, 311] width 11 height 11
click at [34, 195] on div at bounding box center [32, 198] width 11 height 11
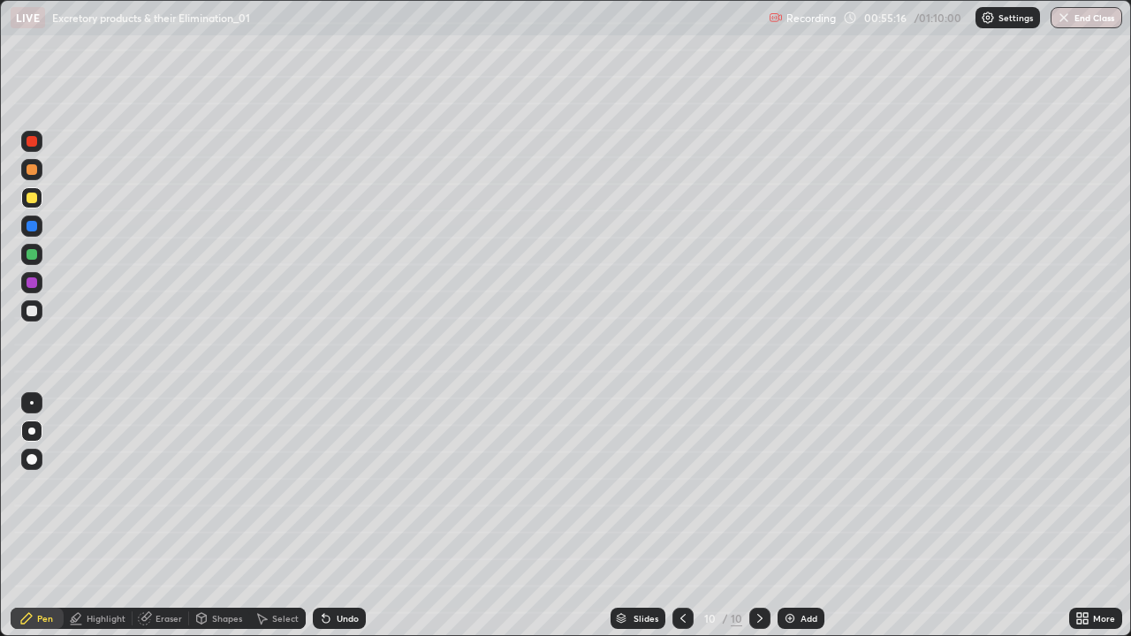
click at [33, 259] on div at bounding box center [32, 254] width 11 height 11
click at [34, 312] on div at bounding box center [32, 311] width 11 height 11
click at [32, 254] on div at bounding box center [32, 254] width 11 height 11
click at [42, 308] on div at bounding box center [31, 310] width 21 height 21
click at [35, 170] on div at bounding box center [32, 169] width 11 height 11
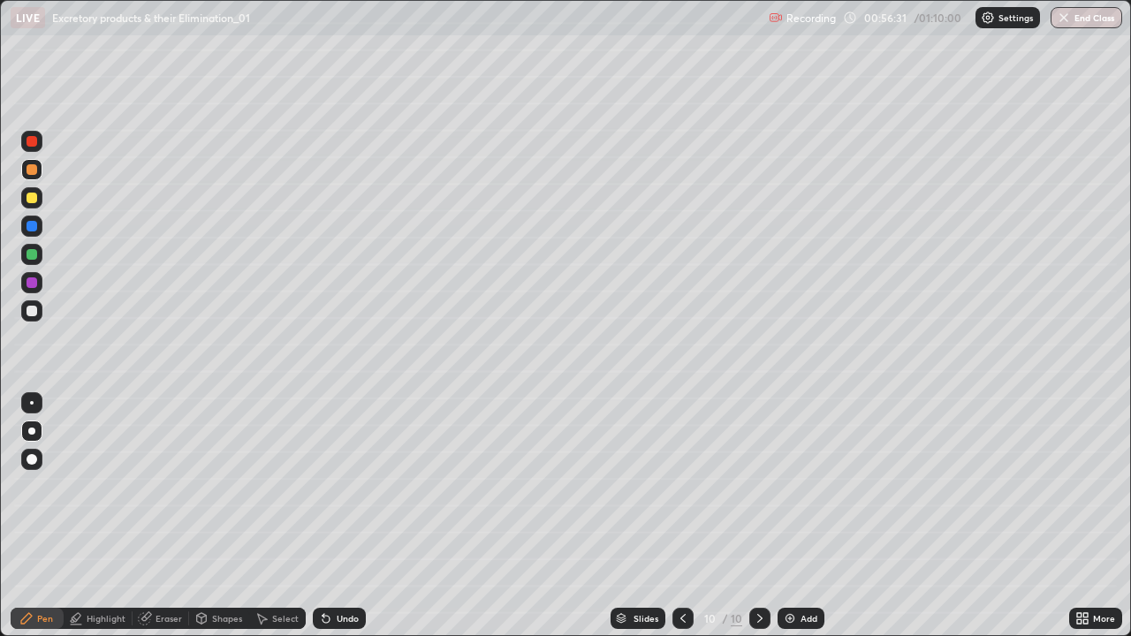
click at [34, 309] on div at bounding box center [32, 311] width 11 height 11
click at [39, 174] on div at bounding box center [31, 169] width 21 height 21
click at [38, 143] on div at bounding box center [31, 141] width 21 height 21
click at [31, 516] on icon at bounding box center [26, 618] width 14 height 14
click at [30, 314] on div at bounding box center [32, 311] width 11 height 11
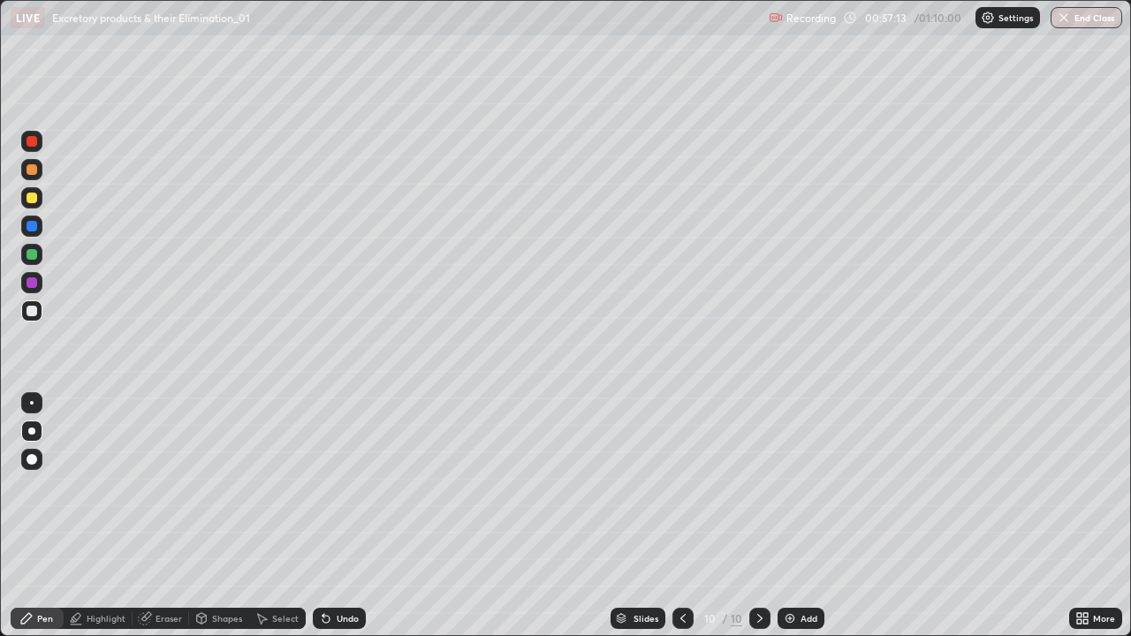
click at [32, 199] on div at bounding box center [32, 198] width 11 height 11
click at [34, 246] on div at bounding box center [31, 254] width 21 height 21
click at [814, 516] on div "Add" at bounding box center [808, 618] width 17 height 9
click at [39, 309] on div at bounding box center [31, 310] width 21 height 21
click at [33, 198] on div at bounding box center [32, 198] width 11 height 11
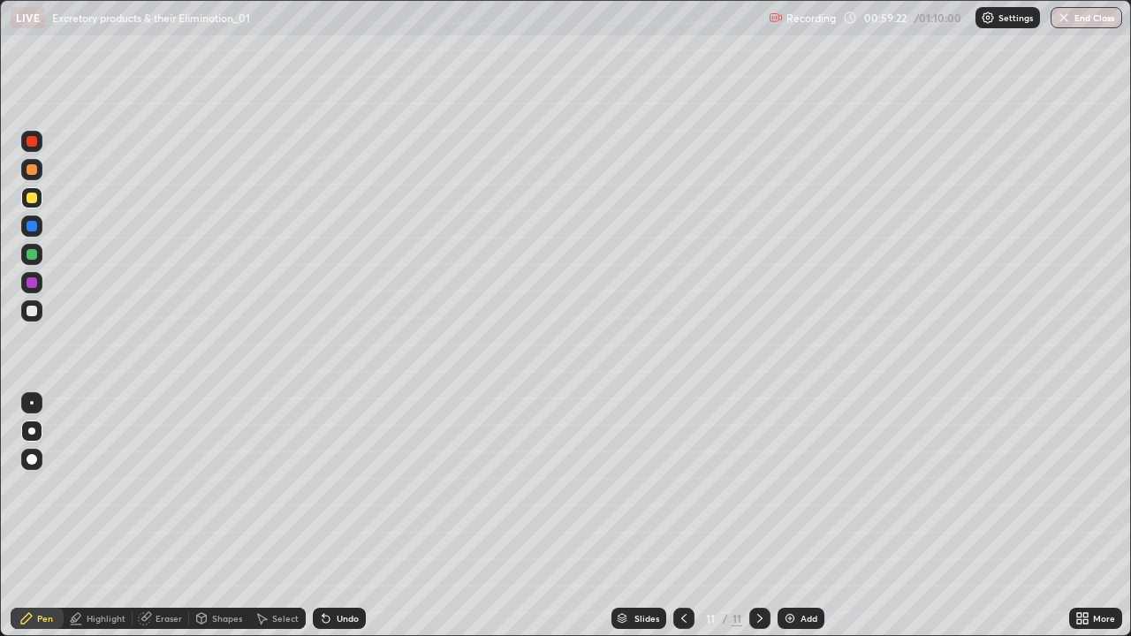
click at [32, 259] on div at bounding box center [32, 254] width 11 height 11
click at [33, 310] on div at bounding box center [32, 311] width 11 height 11
click at [34, 256] on div at bounding box center [32, 254] width 11 height 11
click at [647, 516] on div "Slides" at bounding box center [646, 618] width 25 height 9
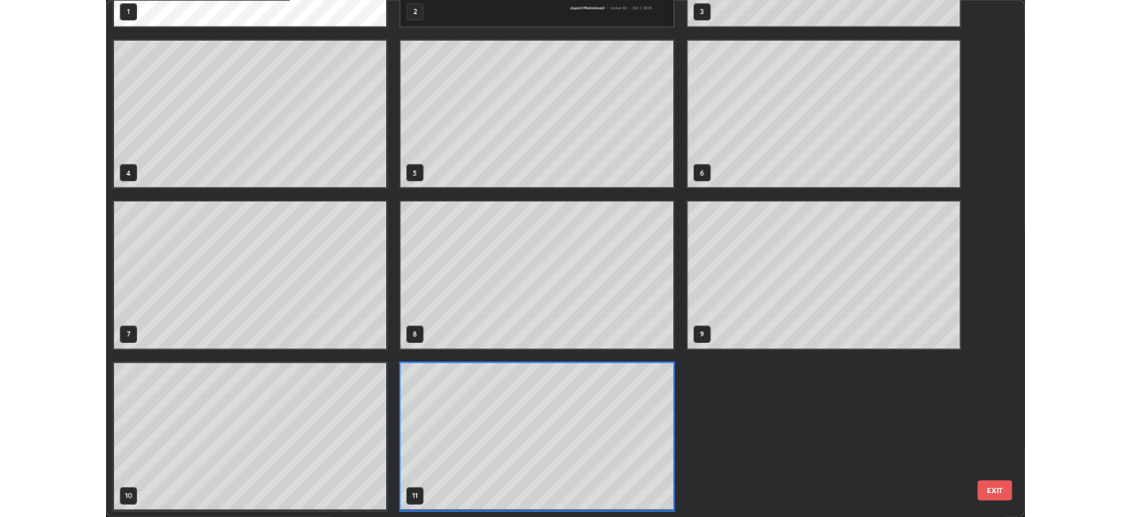
scroll to position [629, 1120]
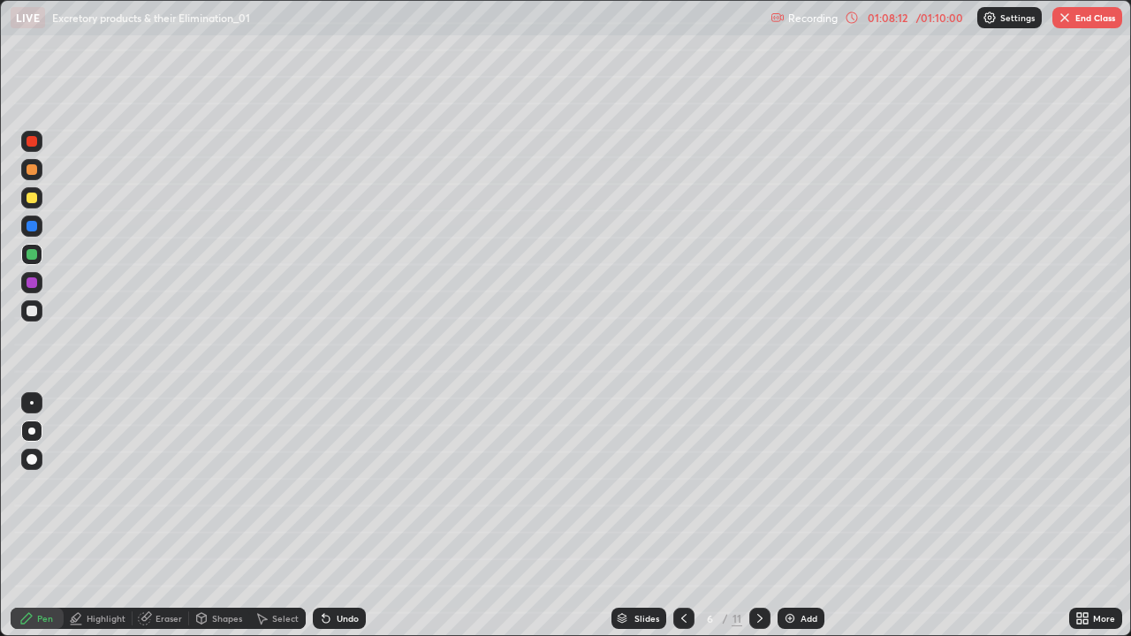
click at [759, 516] on icon at bounding box center [760, 618] width 14 height 14
click at [761, 516] on icon at bounding box center [760, 618] width 14 height 14
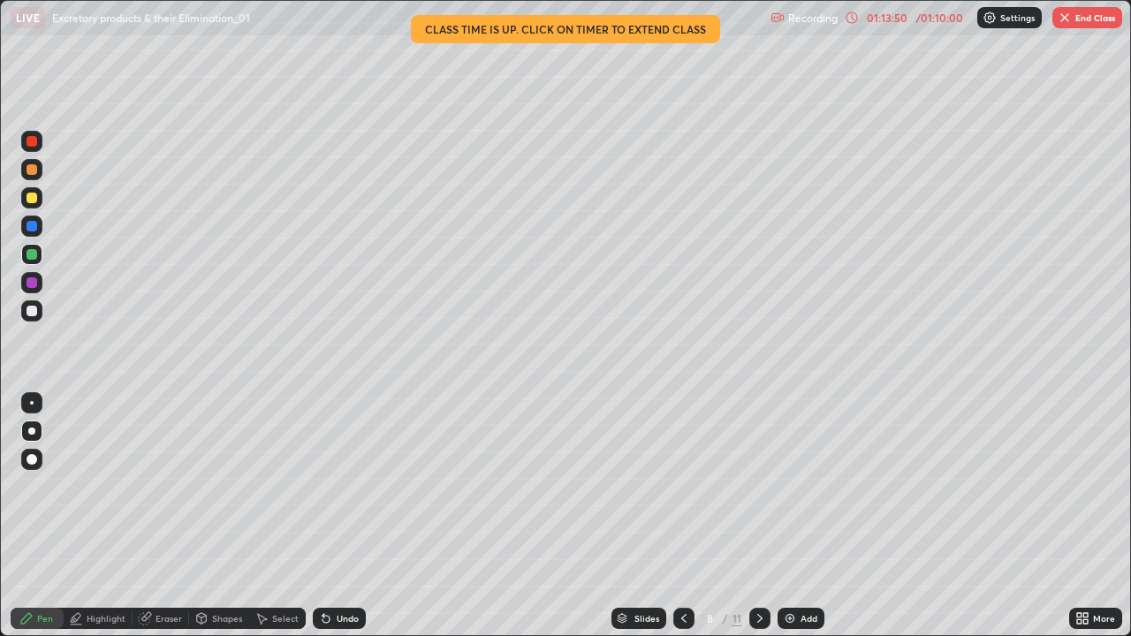
click at [102, 516] on div "Highlight" at bounding box center [106, 618] width 39 height 9
click at [1067, 25] on button "End Class" at bounding box center [1087, 17] width 70 height 21
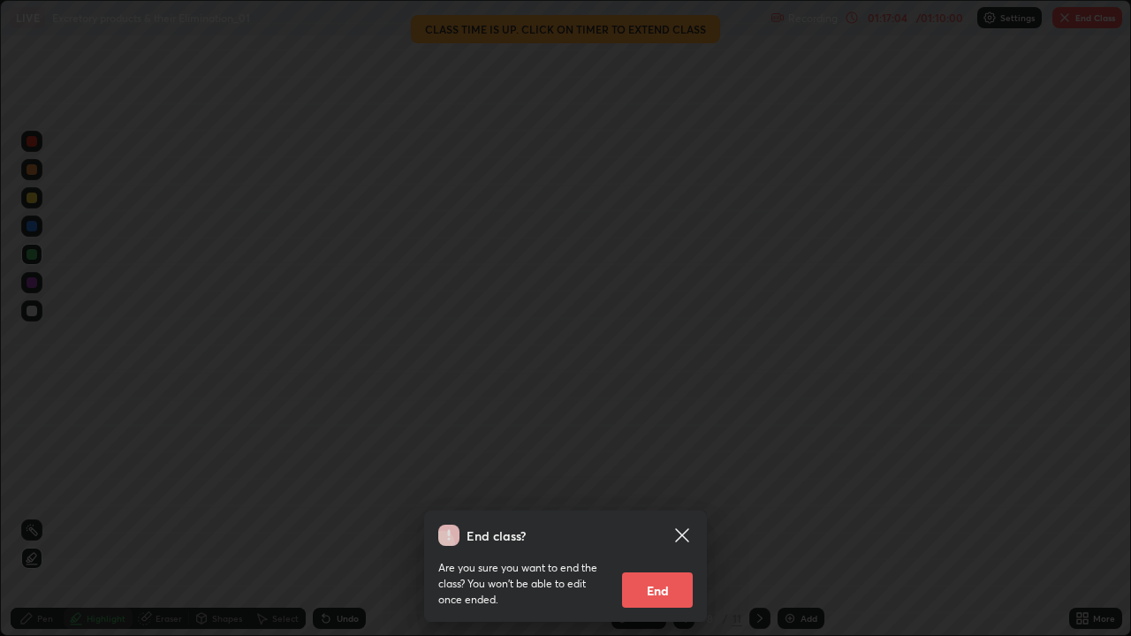
click at [657, 516] on button "End" at bounding box center [657, 589] width 71 height 35
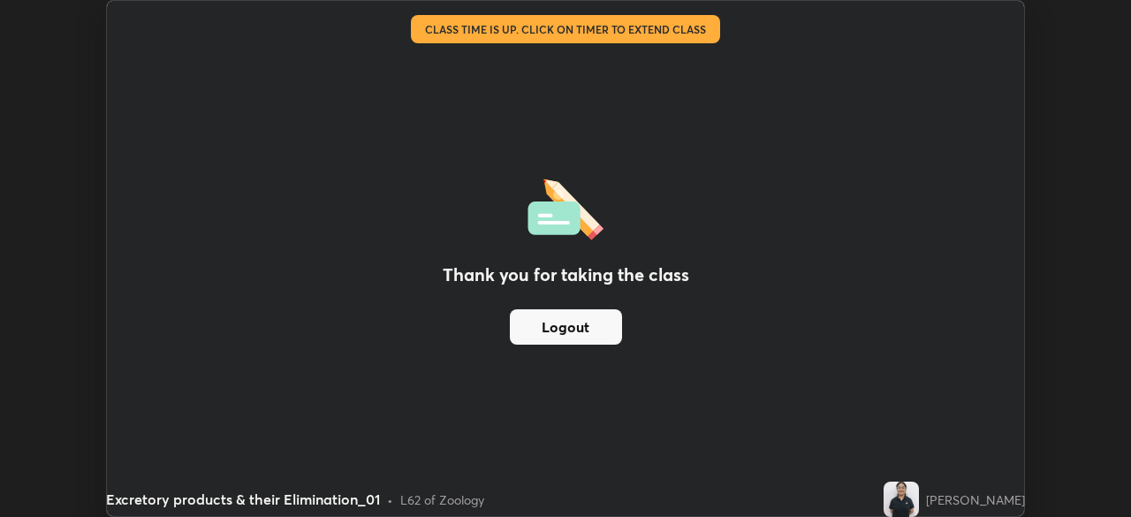
scroll to position [87818, 87204]
